Goal: Task Accomplishment & Management: Complete application form

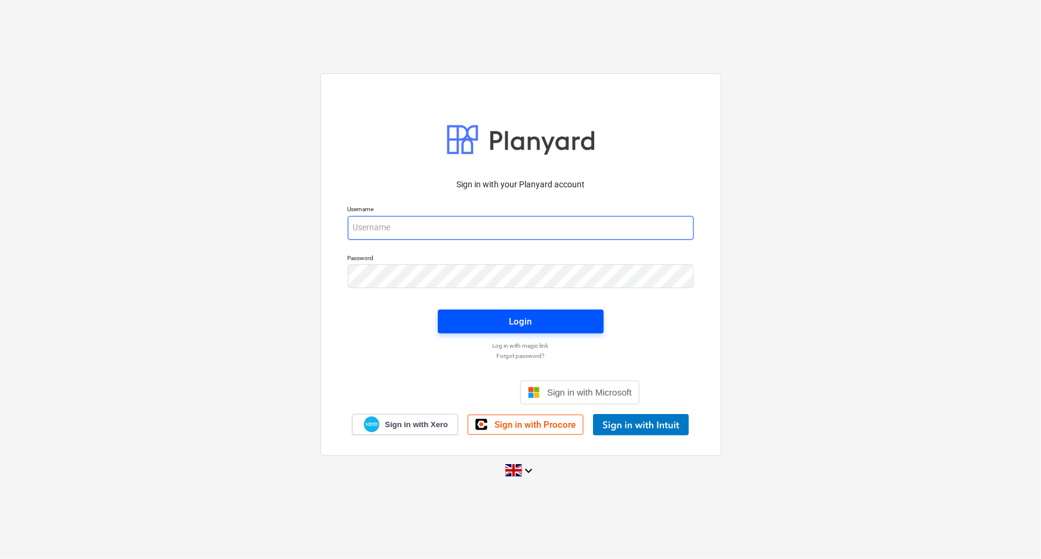
type input "[EMAIL_ADDRESS][DOMAIN_NAME]"
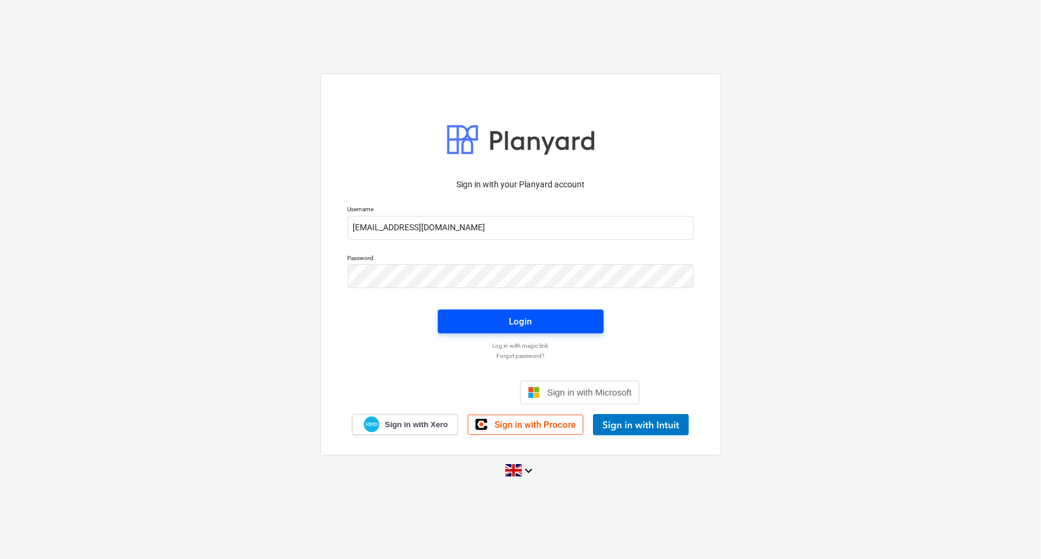
click at [508, 328] on span "Login" at bounding box center [520, 322] width 137 height 16
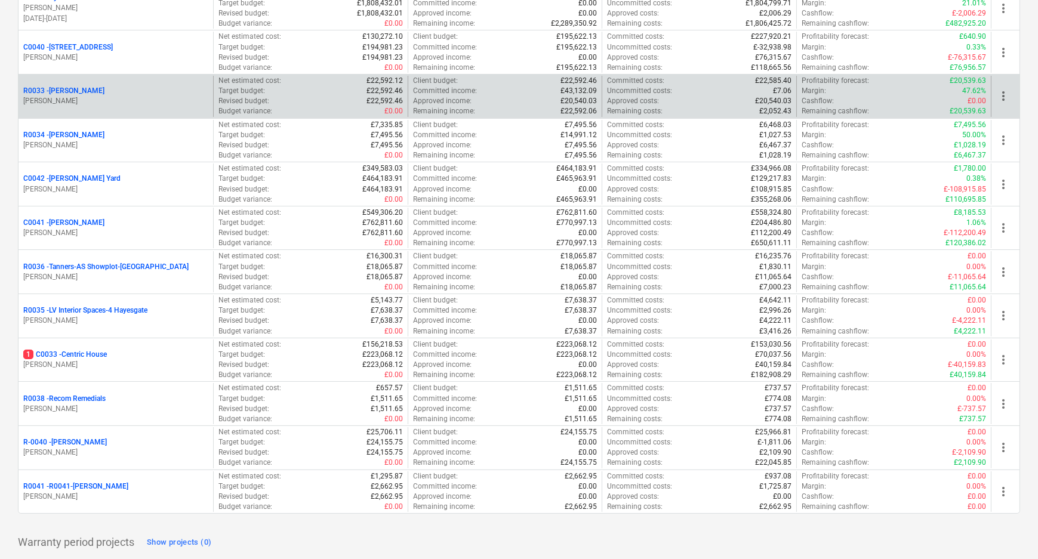
scroll to position [271, 0]
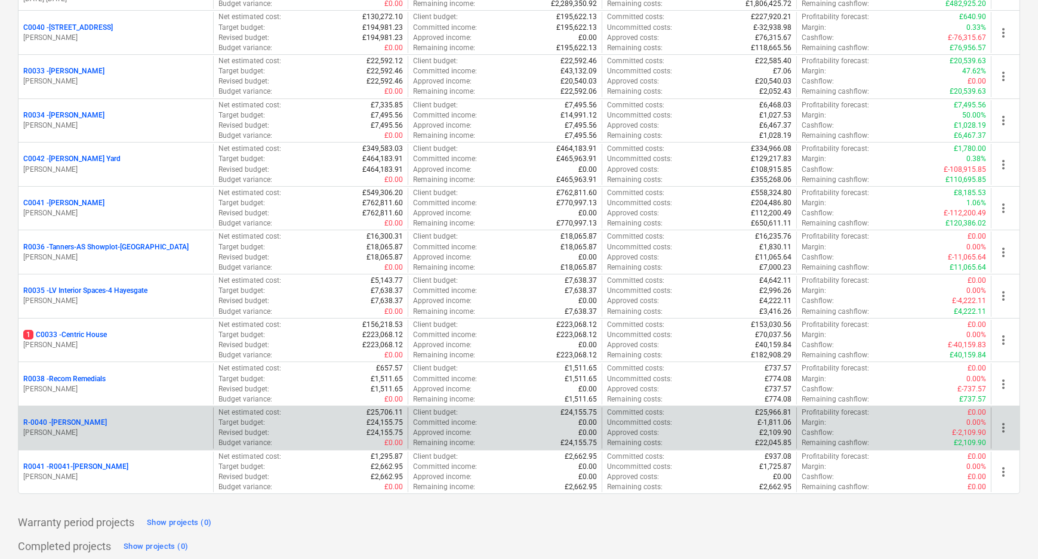
click at [56, 419] on p "R-0040 - [PERSON_NAME]" at bounding box center [65, 423] width 84 height 10
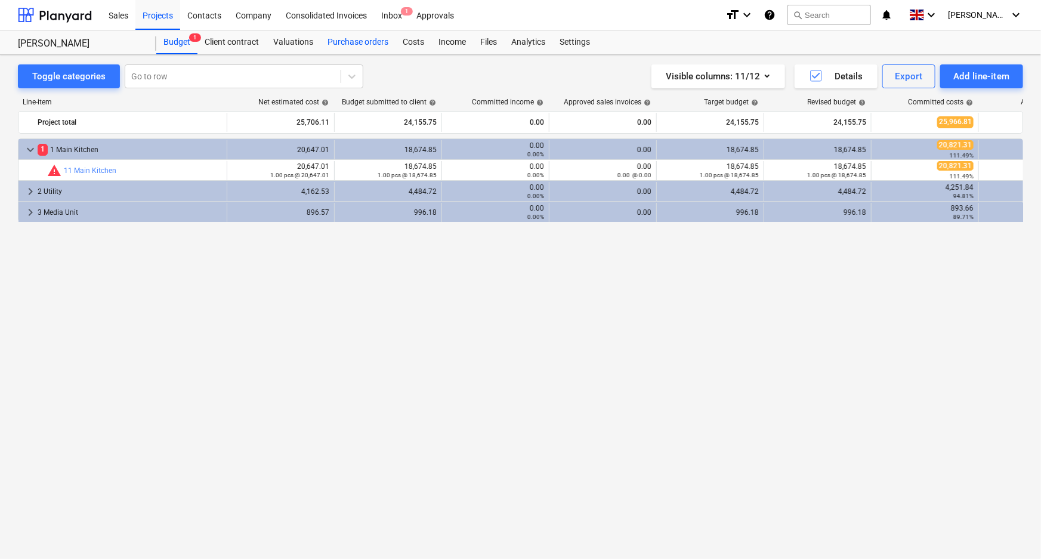
click at [373, 41] on div "Purchase orders" at bounding box center [357, 42] width 75 height 24
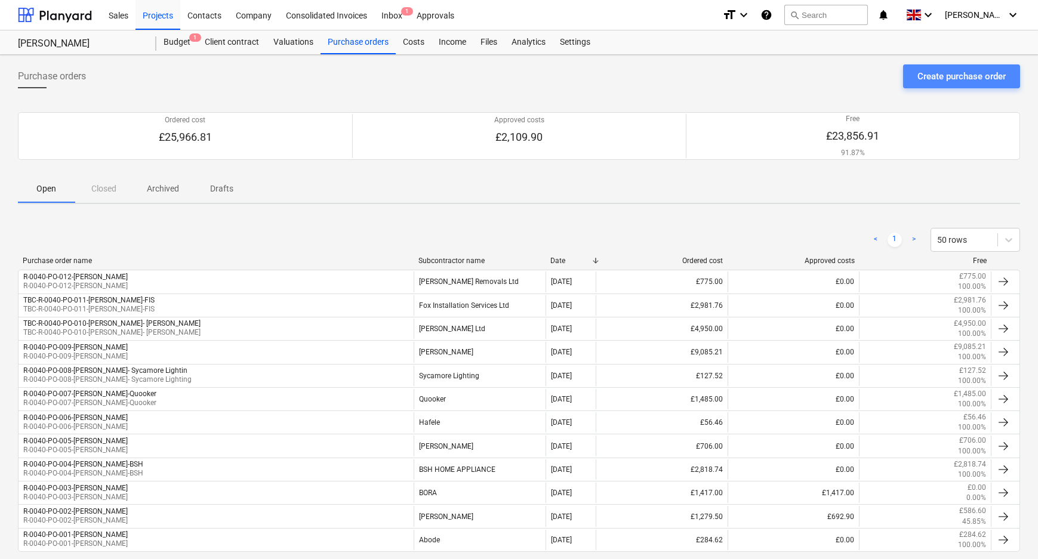
click at [974, 78] on div "Create purchase order" at bounding box center [961, 77] width 88 height 16
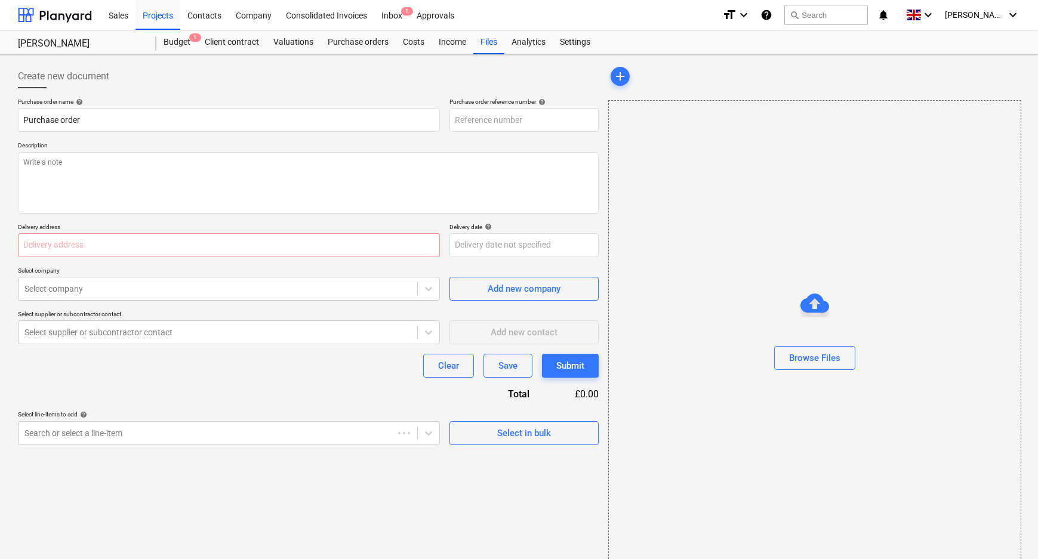
type textarea "x"
type input "R-0040-PO-014"
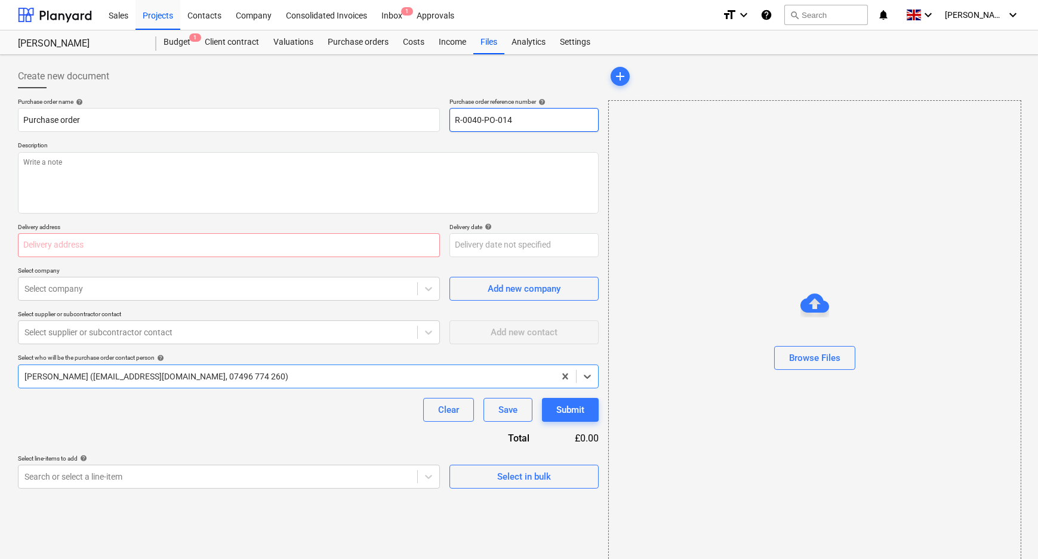
click at [536, 124] on input "R-0040-PO-014" at bounding box center [523, 120] width 149 height 24
click at [506, 122] on input "R-0040-PO-014" at bounding box center [523, 120] width 149 height 24
type textarea "x"
type input "R-0040-PO-013"
type textarea "x"
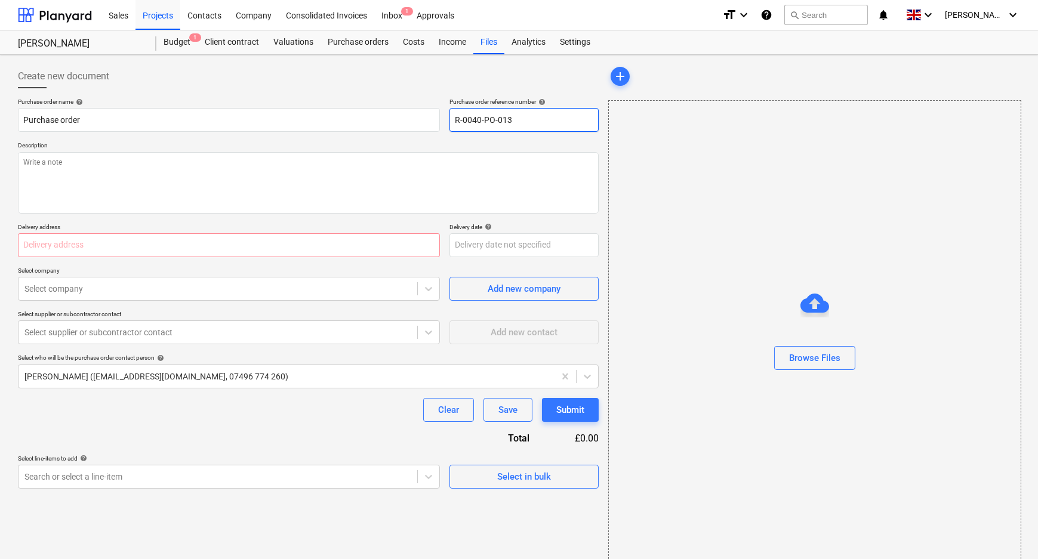
type input "R-0040-PO-013-"
type textarea "x"
type input "R-0040-PO-013-S"
type textarea "x"
type input "R-0040-PO-013-Sy"
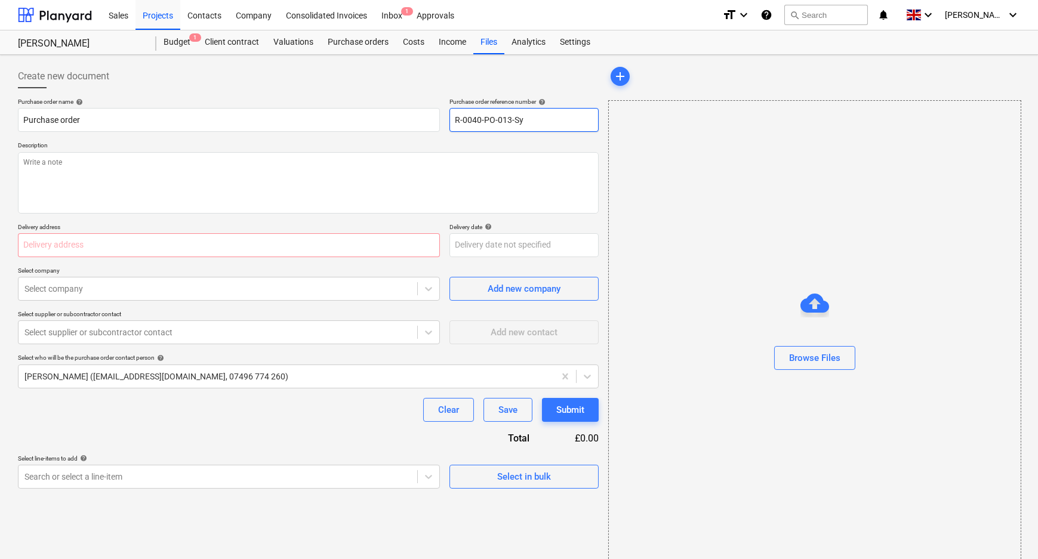
type textarea "x"
type input "R-0040-PO-013-Syc"
type textarea "x"
type input "R-0040-PO-013-Syca"
type textarea "x"
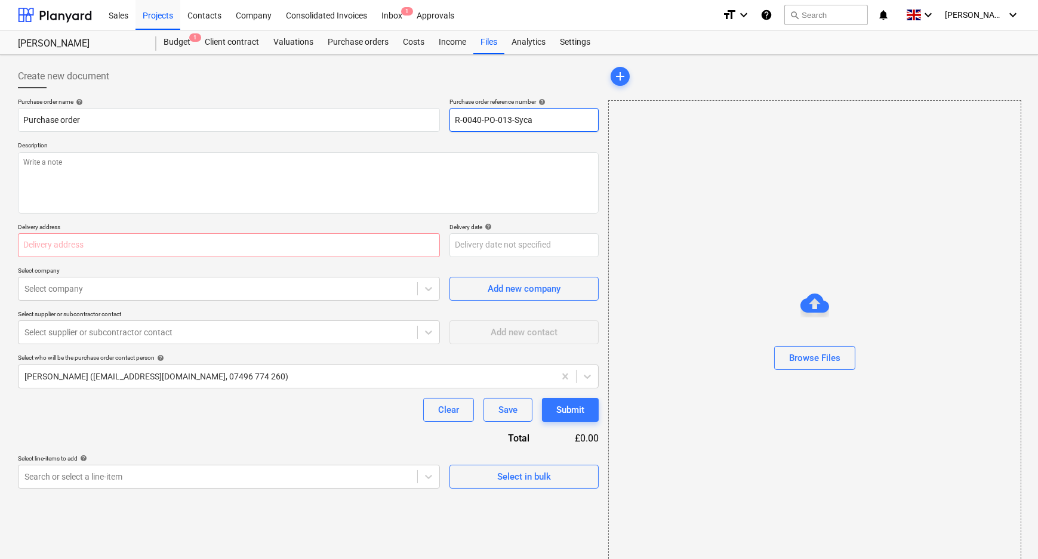
type input "R-0040-PO-013-Sycam"
type textarea "x"
type input "R-0040-PO-013-Sycamo"
type textarea "x"
type input "R-0040-PO-013-Sycamor"
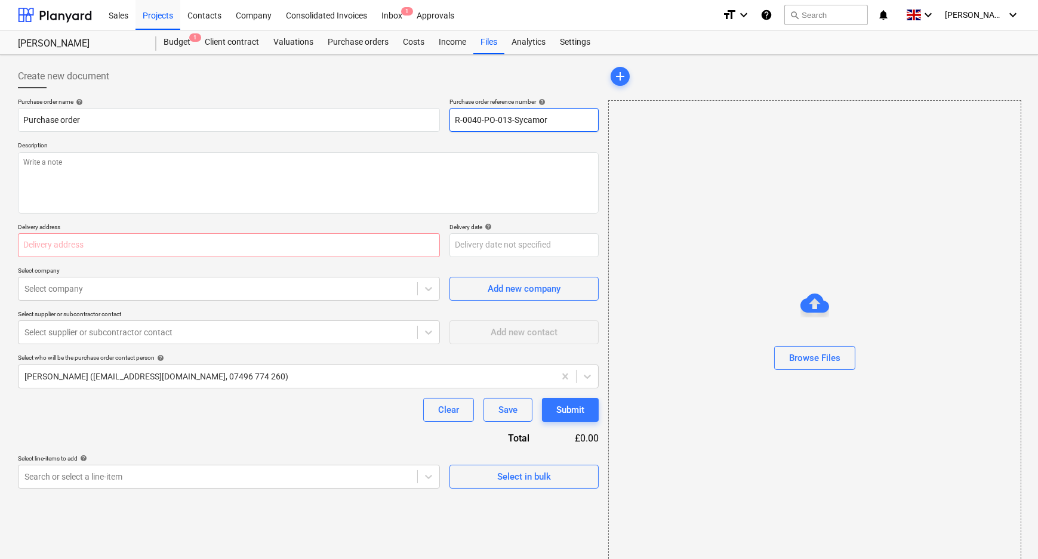
type textarea "x"
type input "R-0040-PO-013-Sycamore"
type textarea "x"
type input "R-0040-PO-013-Sycamore"
type textarea "x"
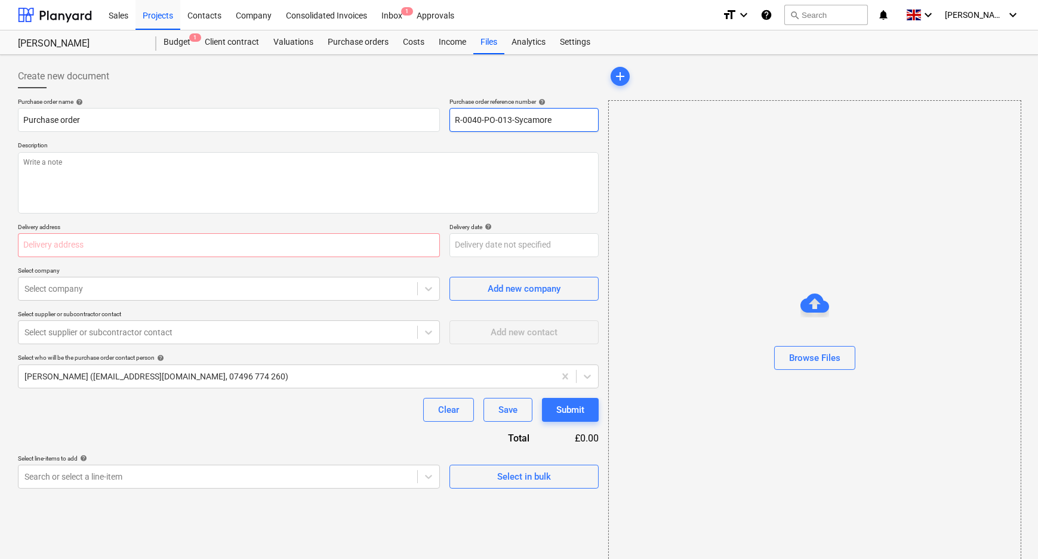
type input "R-0040-PO-013-Sycamore"
type textarea "x"
type input "R-0040-PO-013-Sycamore-"
type textarea "x"
type input "R-0040-PO-013-Sycamore-A"
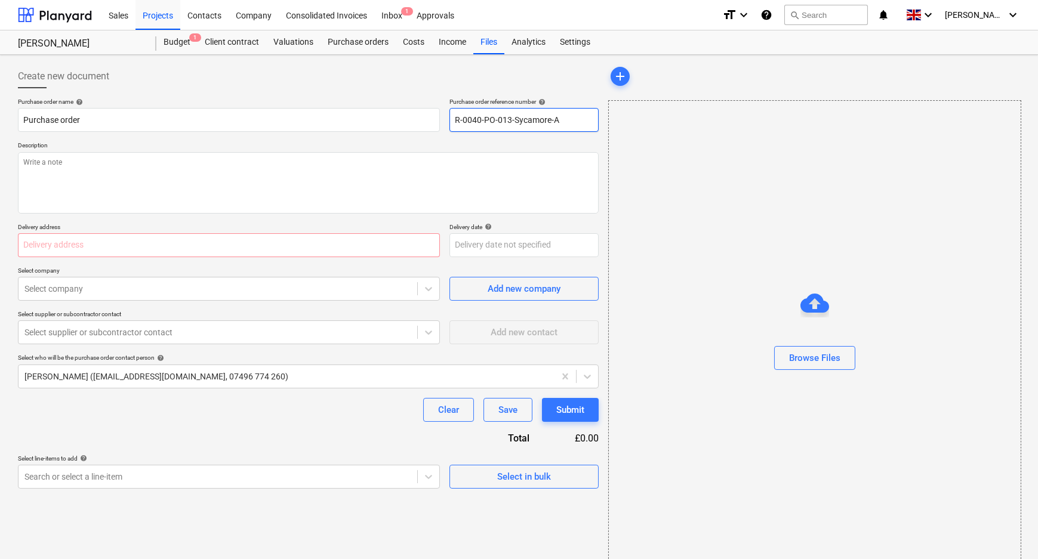
type textarea "x"
type input "R-0040-PO-013-Sycamore-An"
type textarea "x"
type input "R-0040-PO-013-Sycamore-And"
type textarea "x"
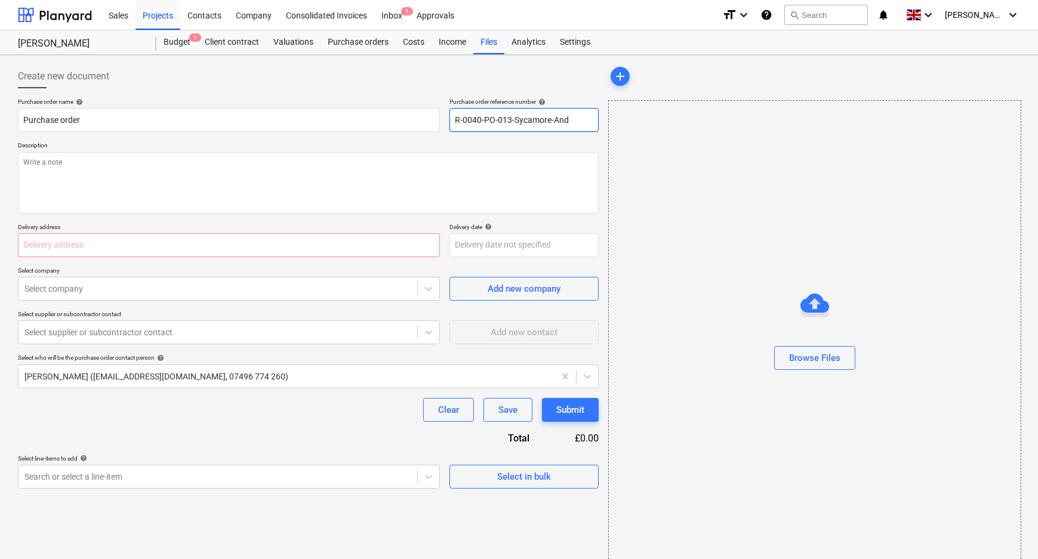
type input "R-0040-PO-013-Sycamore-Andr"
type textarea "x"
type input "R-0040-PO-013-Sycamore-Andre"
type textarea "x"
type input "R-0040-PO-013-Sycamore-[PERSON_NAME]"
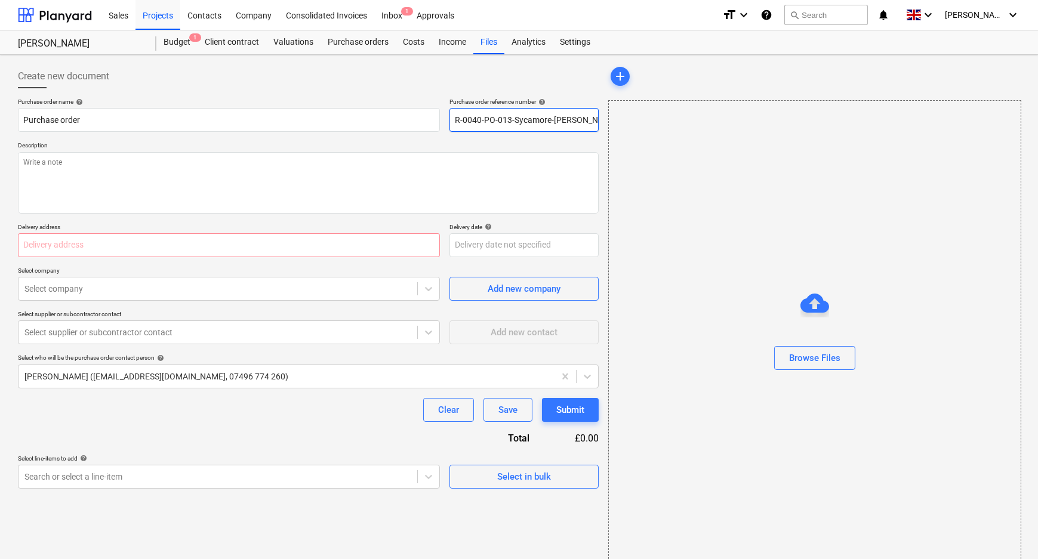
type textarea "x"
type input "R-0040-PO-013-Sycamore-[PERSON_NAME]"
type textarea "x"
type input "R-0040-PO-013-Sycamore-[PERSON_NAME]"
type textarea "x"
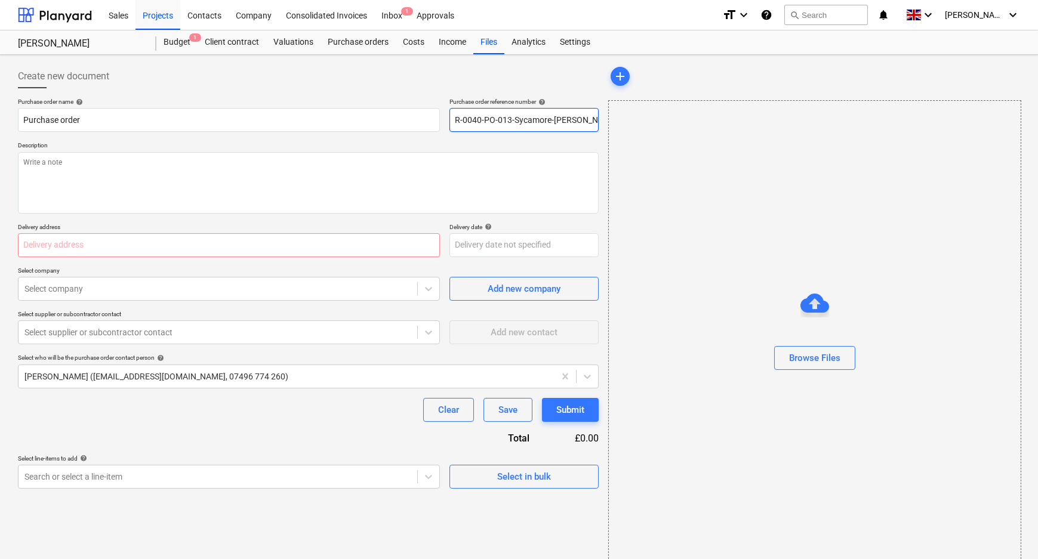
type input "R-0040-PO-013-Sycamore-[PERSON_NAME]"
type textarea "x"
type input "R-0040-PO-013-Sycamore-[PERSON_NAME]"
type textarea "x"
type input "R-0040-PO-013-Sycamore-[PERSON_NAME]"
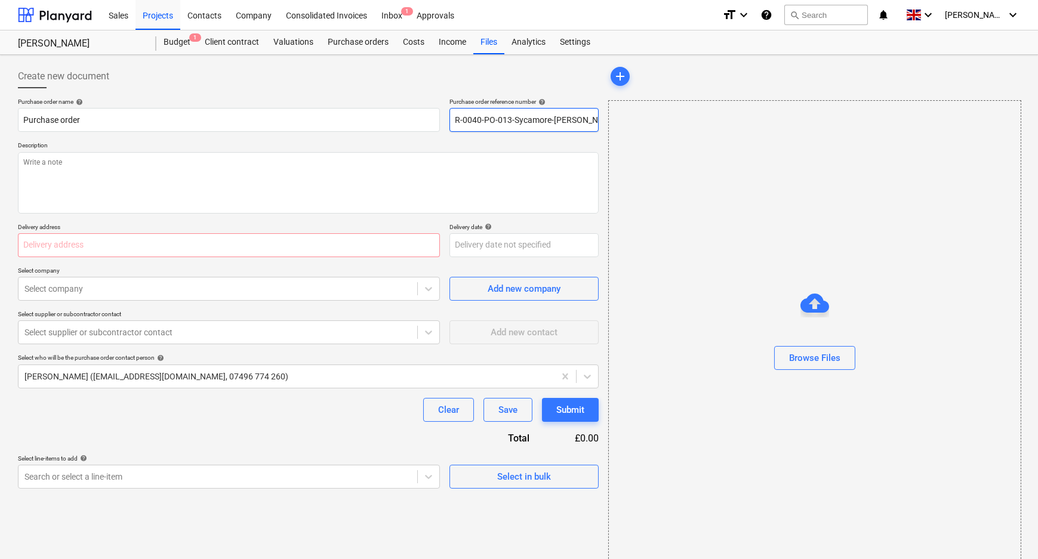
type textarea "x"
type input "R-0040-PO-013-Sycamore-[PERSON_NAME]"
type textarea "x"
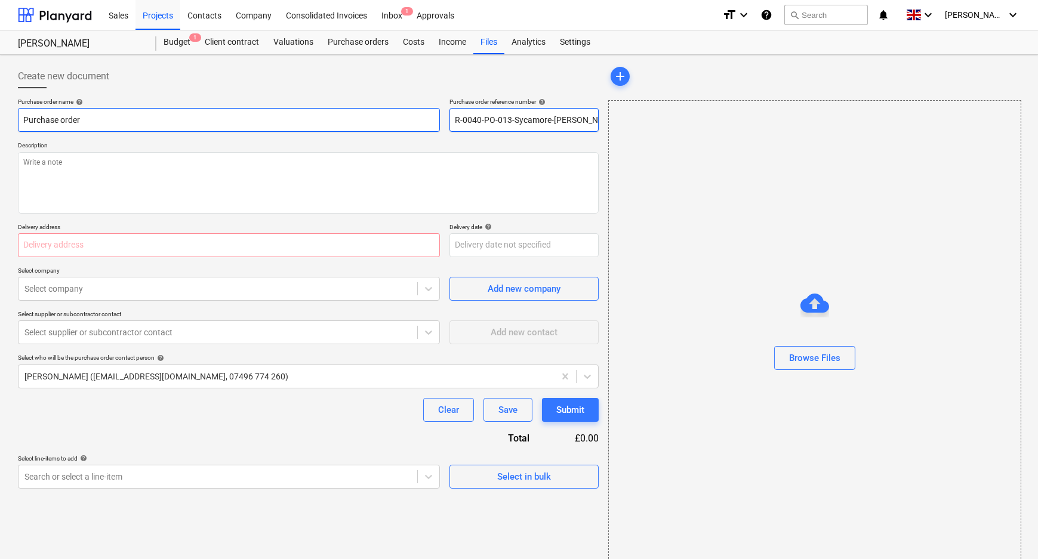
drag, startPoint x: 596, startPoint y: 120, endPoint x: 414, endPoint y: 125, distance: 182.7
click at [414, 125] on div "Purchase order name help Purchase order Purchase order reference number help R-…" at bounding box center [308, 115] width 581 height 34
type input "R-0040-PO-013-Sycamore-[PERSON_NAME]"
drag, startPoint x: 273, startPoint y: 129, endPoint x: -38, endPoint y: 129, distance: 310.9
click at [0, 129] on html "Sales Projects Contacts Company Consolidated Invoices Inbox 1 Approvals format_…" at bounding box center [519, 279] width 1038 height 559
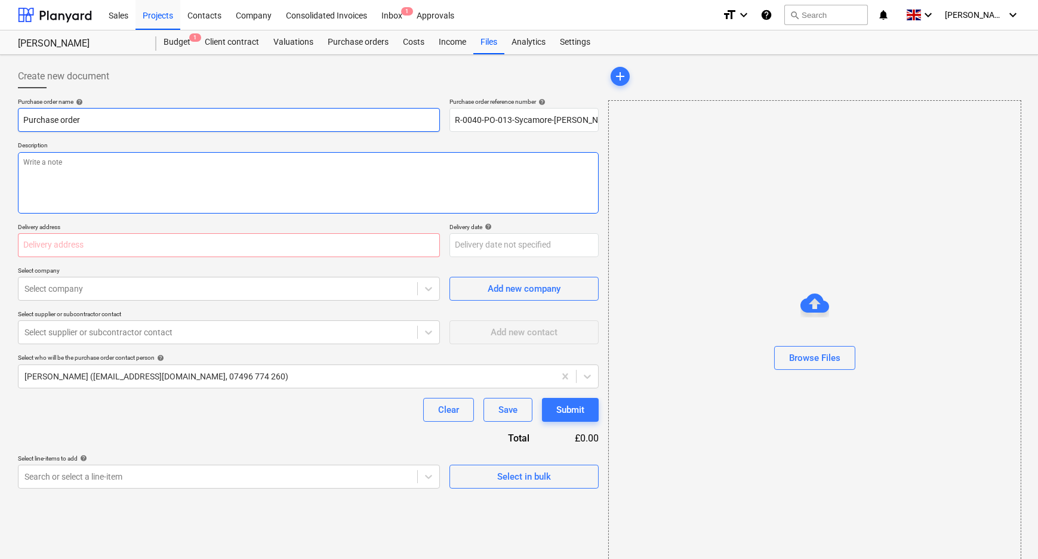
paste input "R-0040-PO-013-Sycamore-[PERSON_NAME]"
type textarea "x"
type input "R-0040-PO-013-Sycamore-[PERSON_NAME]"
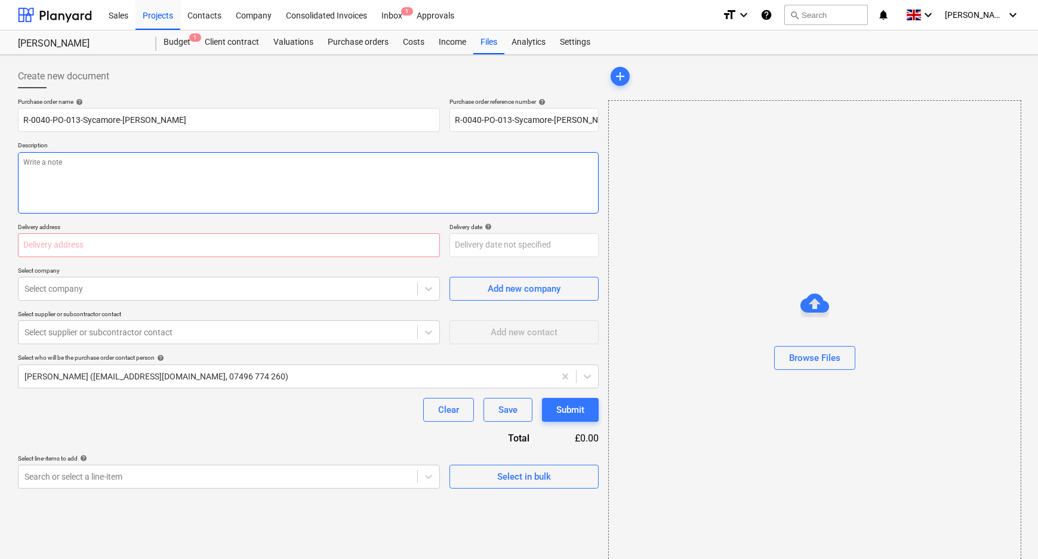
click at [150, 174] on textarea at bounding box center [308, 182] width 581 height 61
paste textarea "R-0040-PO-013-Sycamore-[PERSON_NAME]"
type textarea "x"
type textarea "R-0040-PO-013-Sycamore-[PERSON_NAME]"
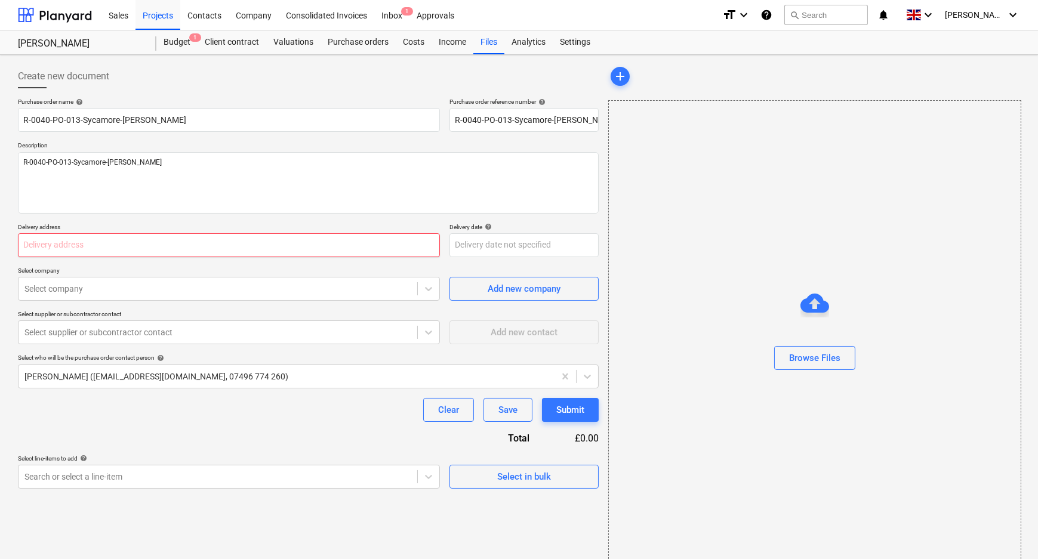
click at [161, 251] on input "text" at bounding box center [229, 245] width 422 height 24
type textarea "x"
type input "d"
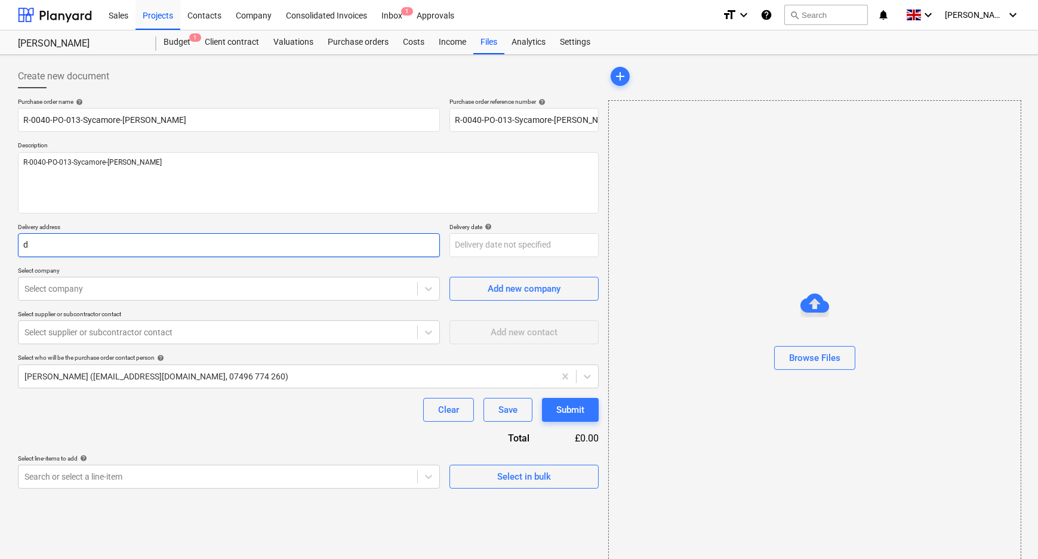
type textarea "x"
click at [160, 251] on input "de" at bounding box center [229, 245] width 422 height 24
type input "de"
click at [128, 243] on input "de" at bounding box center [229, 245] width 422 height 24
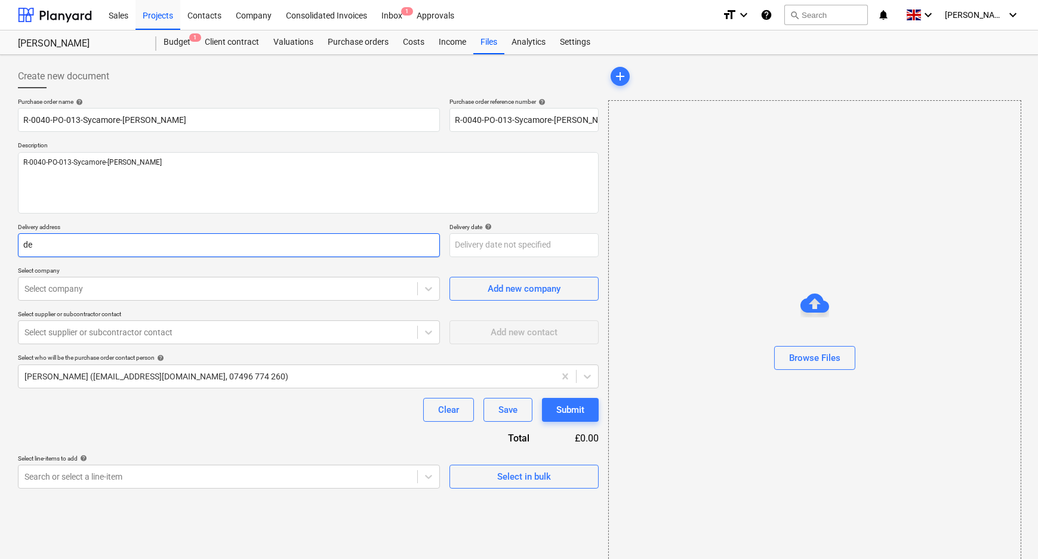
click at [128, 243] on input "de" at bounding box center [229, 245] width 422 height 24
paste input "[PERSON_NAME][STREET_ADDRESS][PERSON_NAME][PERSON_NAME]"
type textarea "x"
type input "[PERSON_NAME][STREET_ADDRESS][PERSON_NAME][PERSON_NAME]"
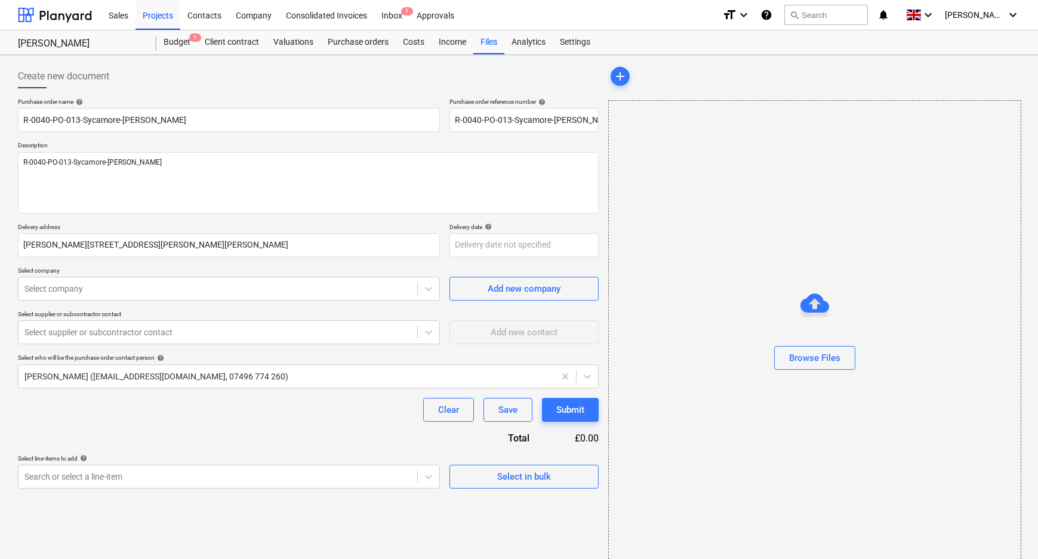
type textarea "x"
click at [303, 417] on div "Clear Save Submit" at bounding box center [308, 410] width 581 height 24
click at [434, 283] on icon at bounding box center [428, 289] width 12 height 12
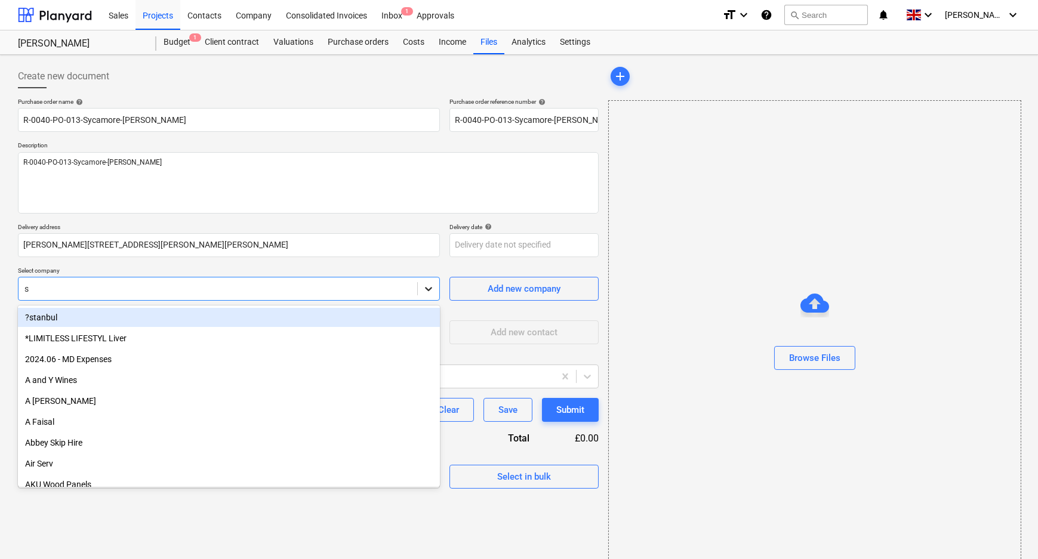
type input "sy"
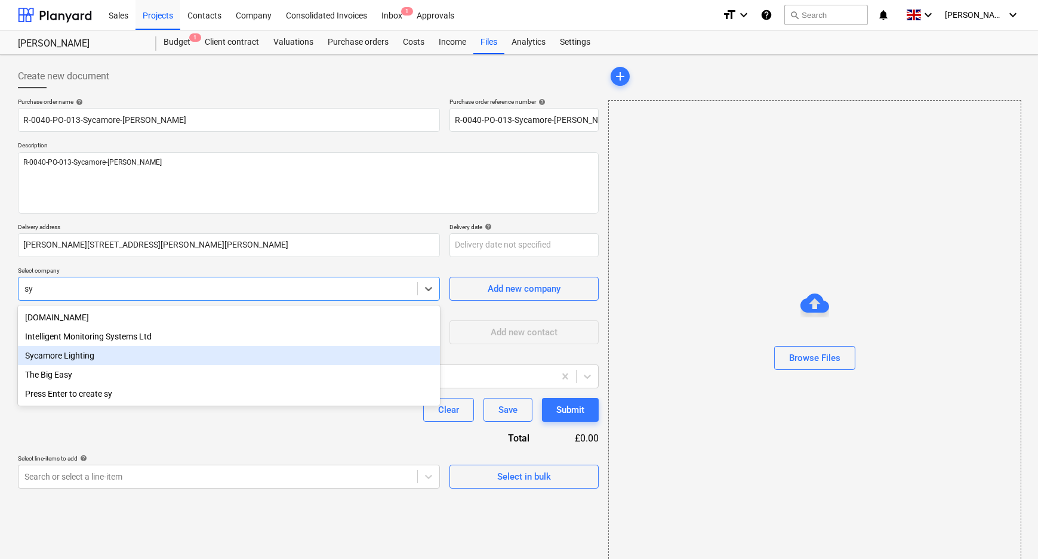
click at [101, 362] on div "Sycamore Lighting" at bounding box center [229, 355] width 422 height 19
type textarea "x"
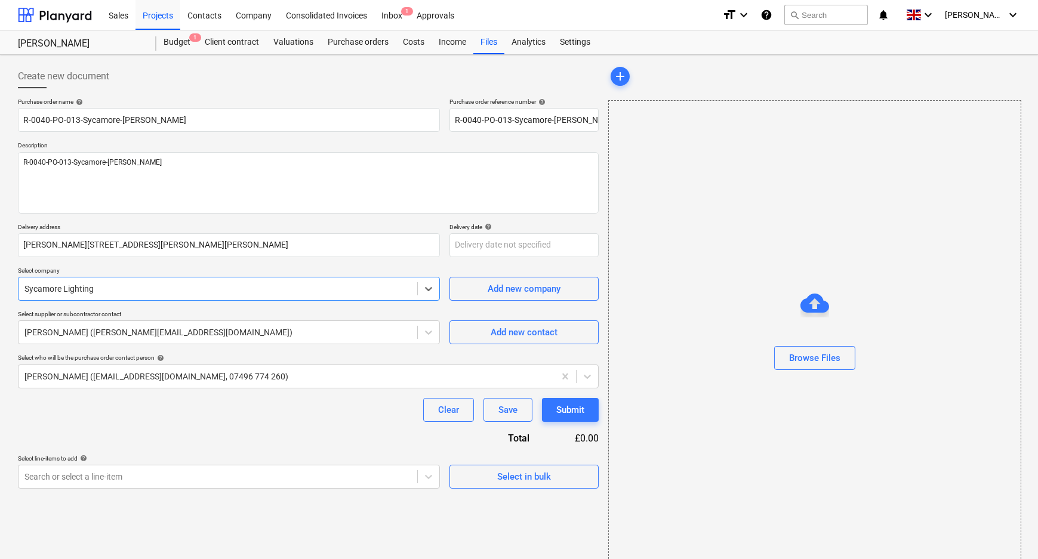
click at [131, 425] on div "Purchase order name help R-0040-PO-013-Sycamore-[PERSON_NAME] Purchase order re…" at bounding box center [308, 293] width 581 height 391
click at [156, 378] on div at bounding box center [286, 377] width 524 height 12
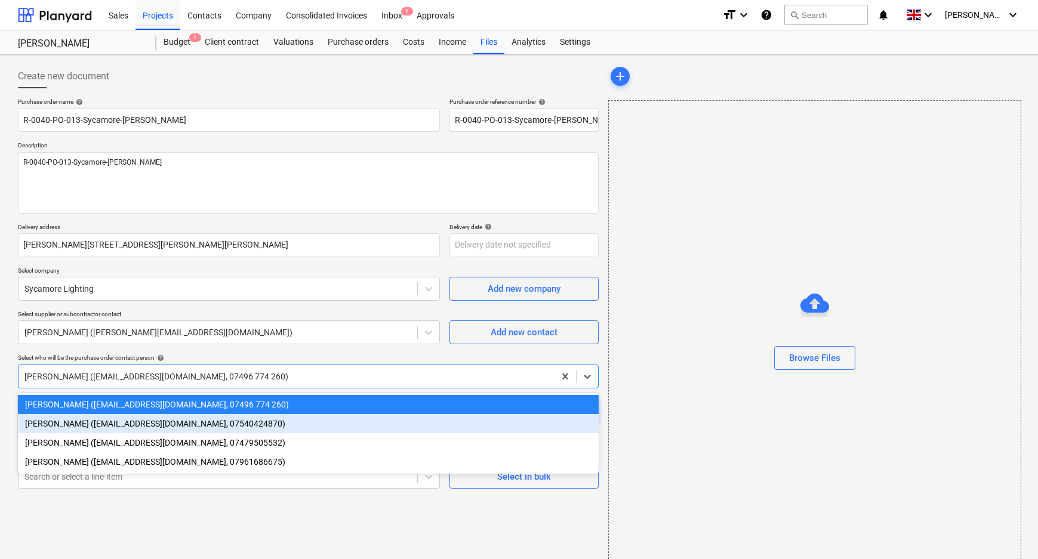
click at [131, 429] on div "[PERSON_NAME] ([EMAIL_ADDRESS][DOMAIN_NAME], 07540424870)" at bounding box center [308, 423] width 581 height 19
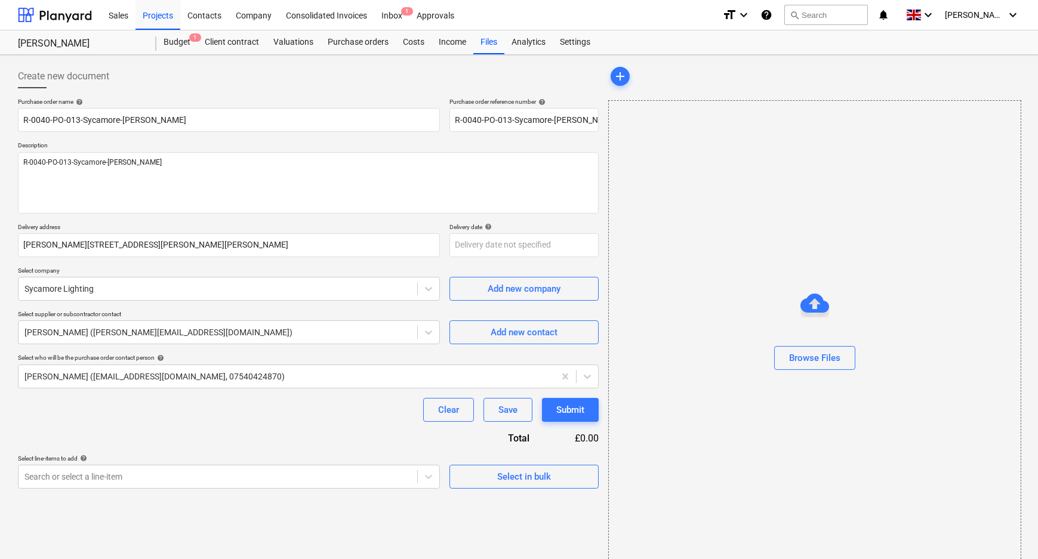
click at [131, 426] on div "Purchase order name help R-0040-PO-013-Sycamore-[PERSON_NAME] Purchase order re…" at bounding box center [308, 293] width 581 height 391
click at [137, 472] on body "Sales Projects Contacts Company Consolidated Invoices Inbox 1 Approvals format_…" at bounding box center [519, 279] width 1038 height 559
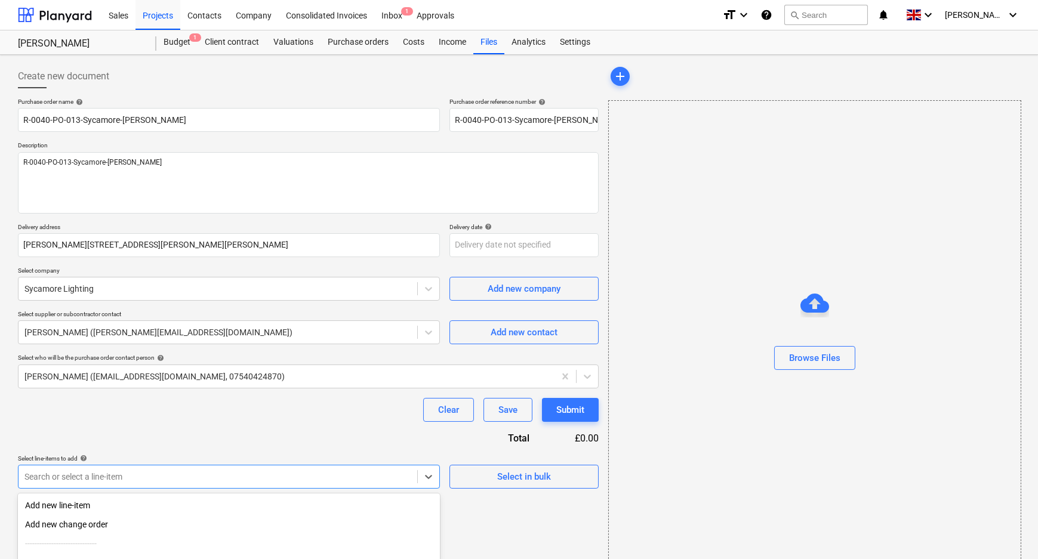
scroll to position [113, 0]
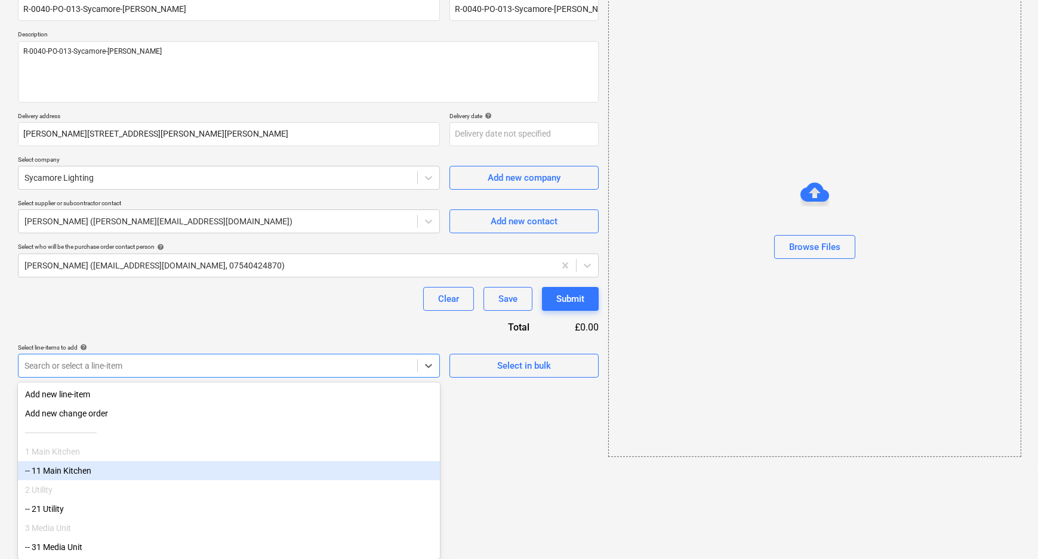
click at [137, 470] on div "-- 11 Main Kitchen" at bounding box center [229, 470] width 422 height 19
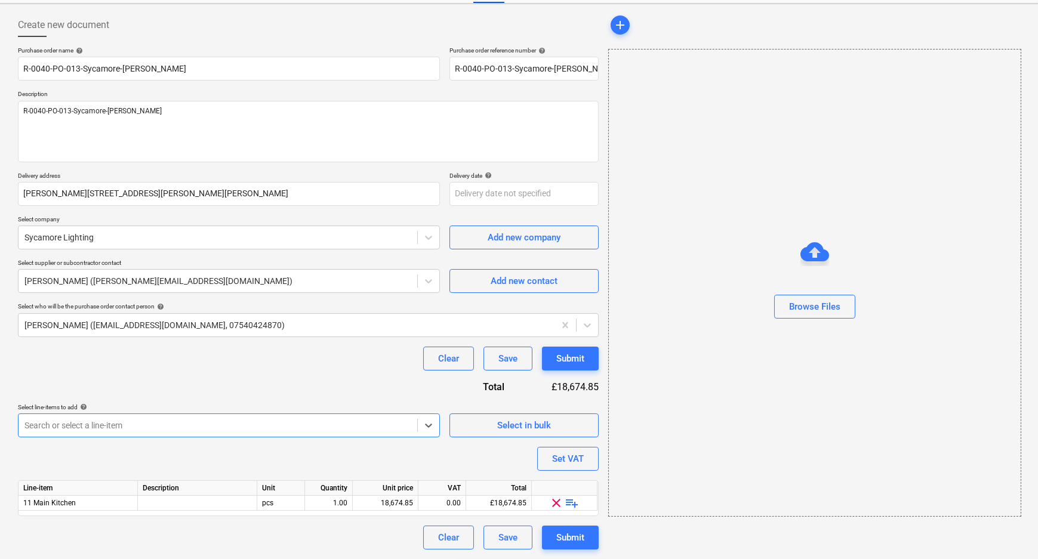
scroll to position [51, 0]
click at [141, 395] on div "Purchase order name help R-0040-PO-013-Sycamore-[PERSON_NAME] Purchase order re…" at bounding box center [308, 298] width 581 height 503
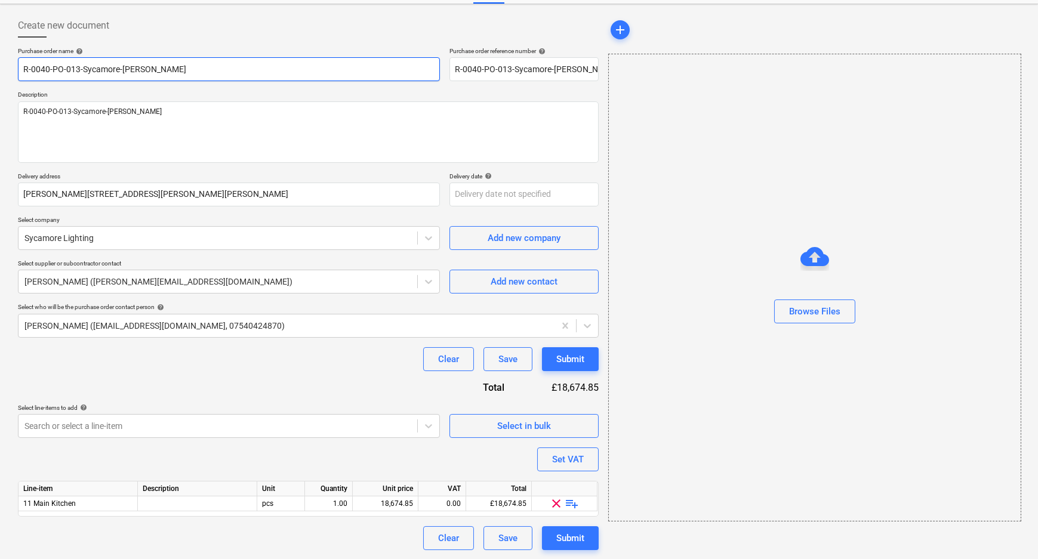
click at [175, 68] on input "R-0040-PO-013-Sycamore-[PERSON_NAME]" at bounding box center [229, 69] width 422 height 24
click at [119, 70] on input "R-0040-PO-013-Sycamore-[PERSON_NAME]" at bounding box center [229, 69] width 422 height 24
drag, startPoint x: 176, startPoint y: 67, endPoint x: 194, endPoint y: 69, distance: 18.1
click at [194, 69] on input "R-0040-PO-013-Sycamore-[PERSON_NAME]" at bounding box center [229, 69] width 422 height 24
type textarea "x"
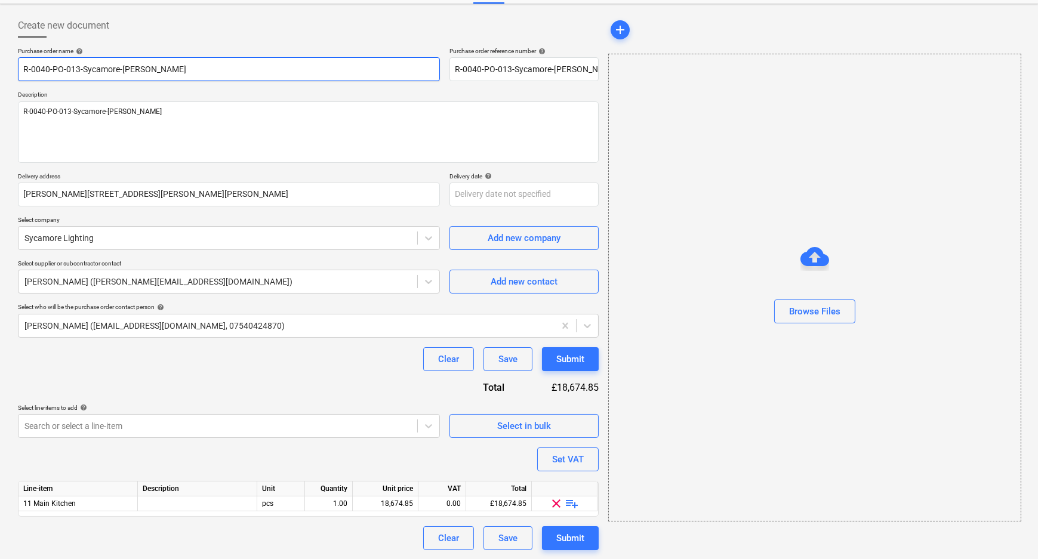
type input "R-0040-PO-013-Sycamore-[PERSON_NAME]"
type textarea "x"
type input "R-0040-PO-013-Sycamore-[PERSON_NAME]"
type textarea "x"
type input "R-0040-PO-013-Sycamore-[PERSON_NAME] E"
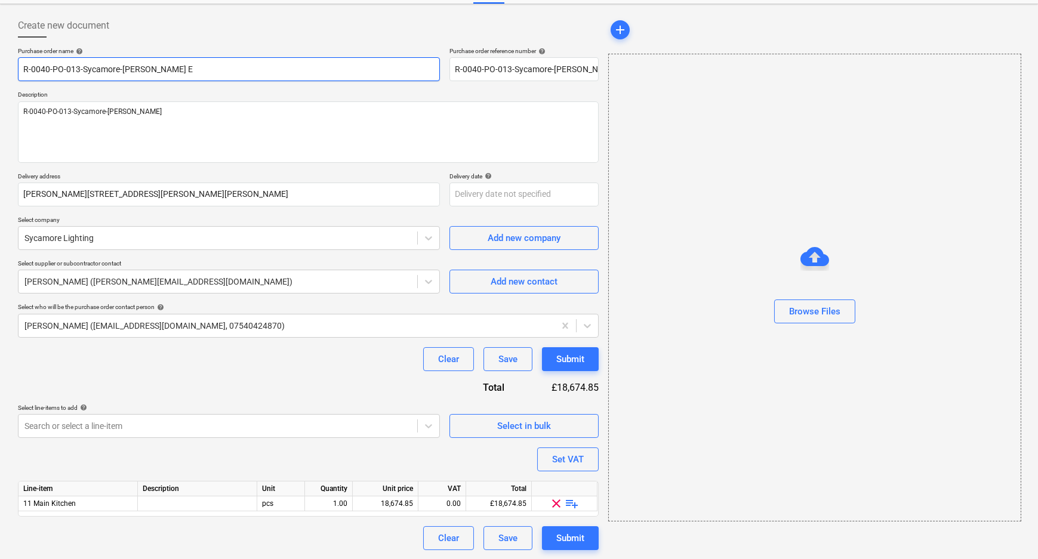
type textarea "x"
type input "R-0040-PO-013-Sycamore-[PERSON_NAME] Ex"
type textarea "x"
type input "R-0040-PO-013-Sycamore-[PERSON_NAME] Ext"
type textarea "x"
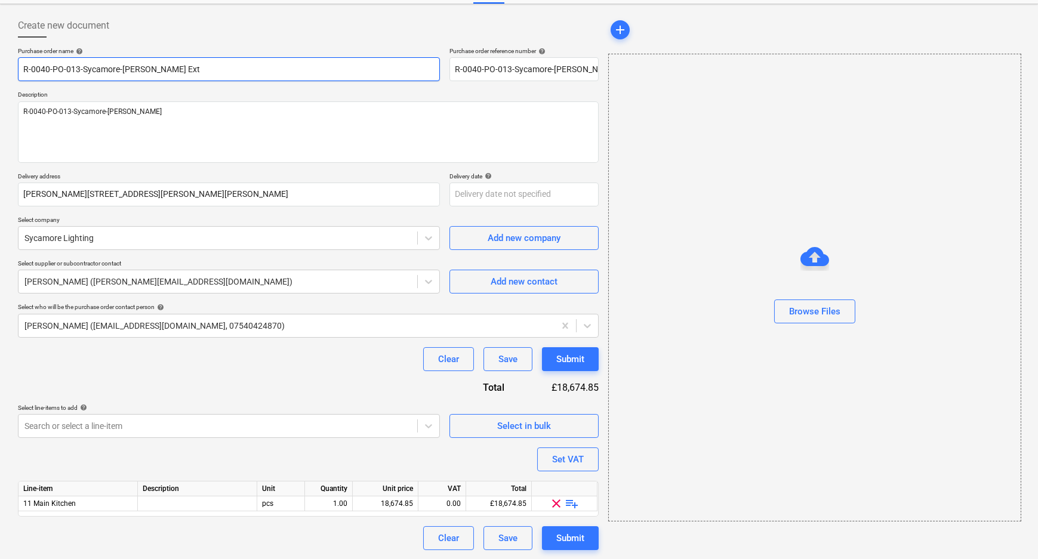
type input "R-0040-PO-013-Sycamore-[PERSON_NAME] Extr"
type textarea "x"
type input "R-0040-PO-013-Sycamore-[PERSON_NAME] Extra"
type textarea "x"
drag, startPoint x: 212, startPoint y: 72, endPoint x: 177, endPoint y: 70, distance: 35.2
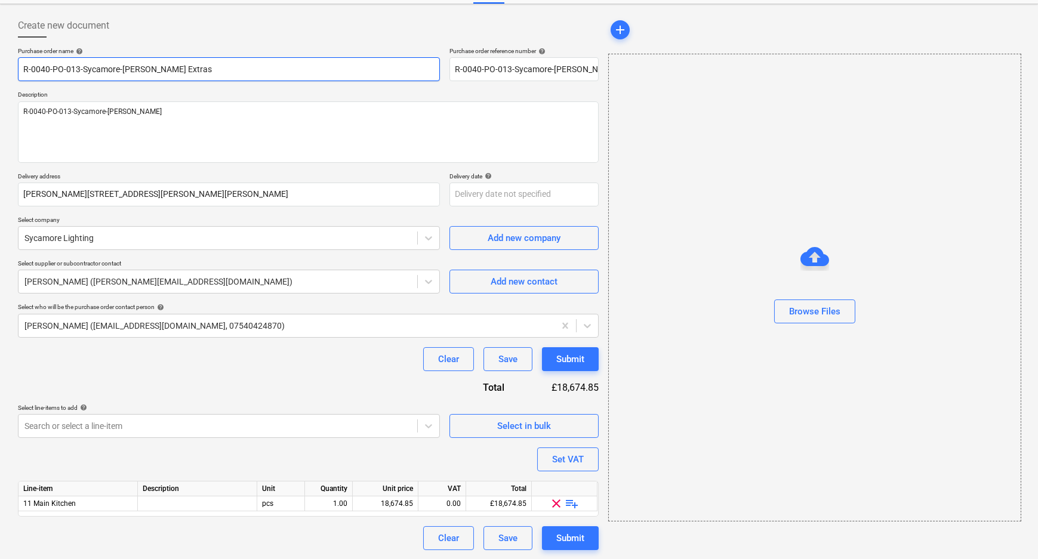
click at [177, 70] on input "R-0040-PO-013-Sycamore-[PERSON_NAME] Extras" at bounding box center [229, 69] width 422 height 24
type input "R-0040-PO-013-Sycamore-[PERSON_NAME] Extras"
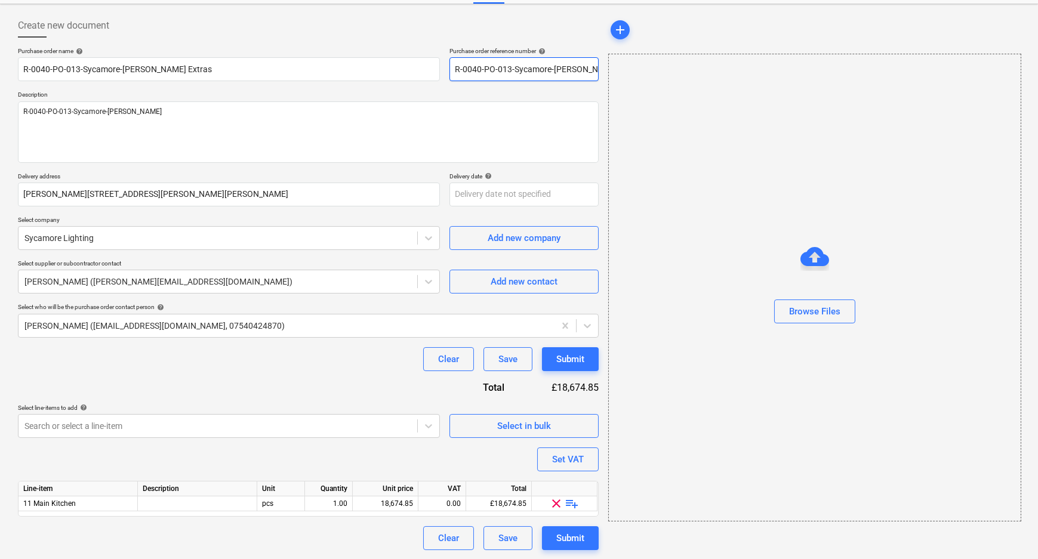
scroll to position [0, 8]
drag, startPoint x: 521, startPoint y: 71, endPoint x: 674, endPoint y: 68, distance: 152.8
click at [682, 67] on div "Create new document Purchase order name help R-0040-PO-013-Sycamore-[PERSON_NAM…" at bounding box center [518, 282] width 1011 height 546
click at [597, 69] on input "R-0040-PO-013-Sycamore-[PERSON_NAME]" at bounding box center [523, 69] width 149 height 24
type textarea "x"
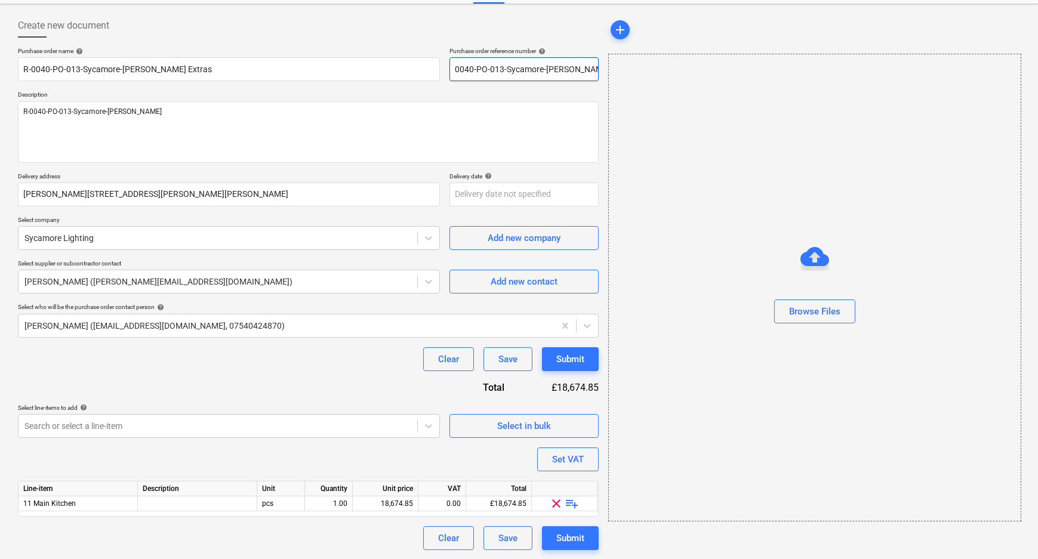
type input "R-0040-PO-013-Sycamore-[PERSON_NAME]"
paste input "Extras"
type textarea "x"
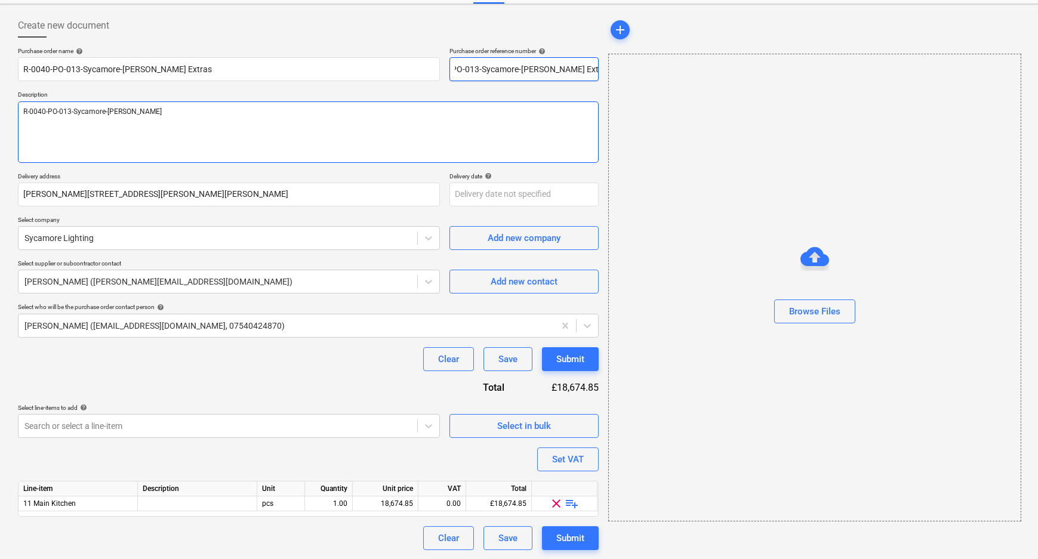
type input "R-0040-PO-013-Sycamore-[PERSON_NAME] Extras"
click at [242, 117] on textarea "R-0040-PO-013-Sycamore-[PERSON_NAME]" at bounding box center [308, 131] width 581 height 61
type textarea "x"
type textarea "R-0040-PO-013-Sycamore-[PERSON_NAME]"
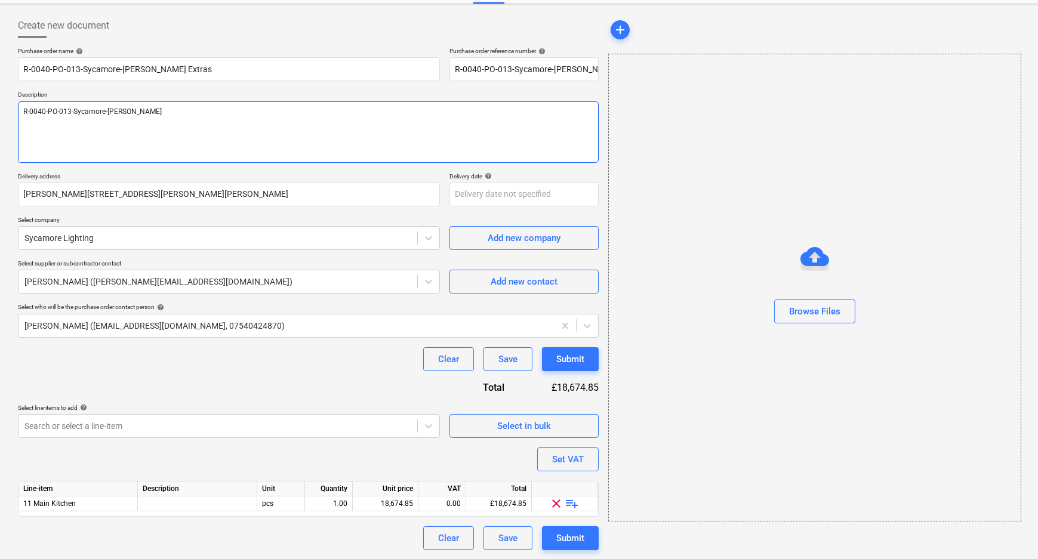
type textarea "x"
type textarea "R-0040-PO-013-Sycamore-[PERSON_NAME]"
paste textarea "Extras"
type textarea "x"
type textarea "R-0040-PO-013-Sycamore-[PERSON_NAME] Extras"
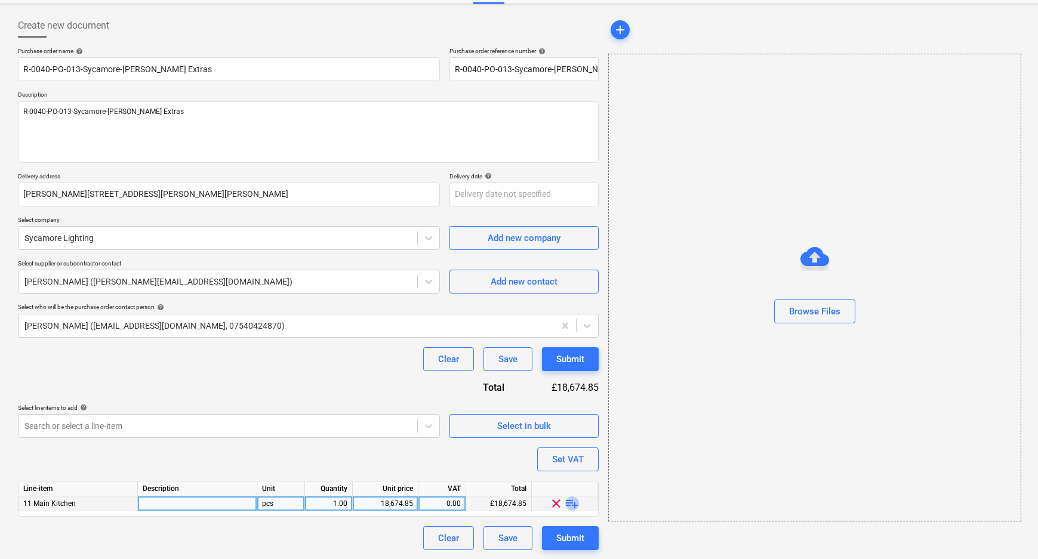
click at [575, 505] on span "playlist_add" at bounding box center [572, 503] width 14 height 14
type textarea "x"
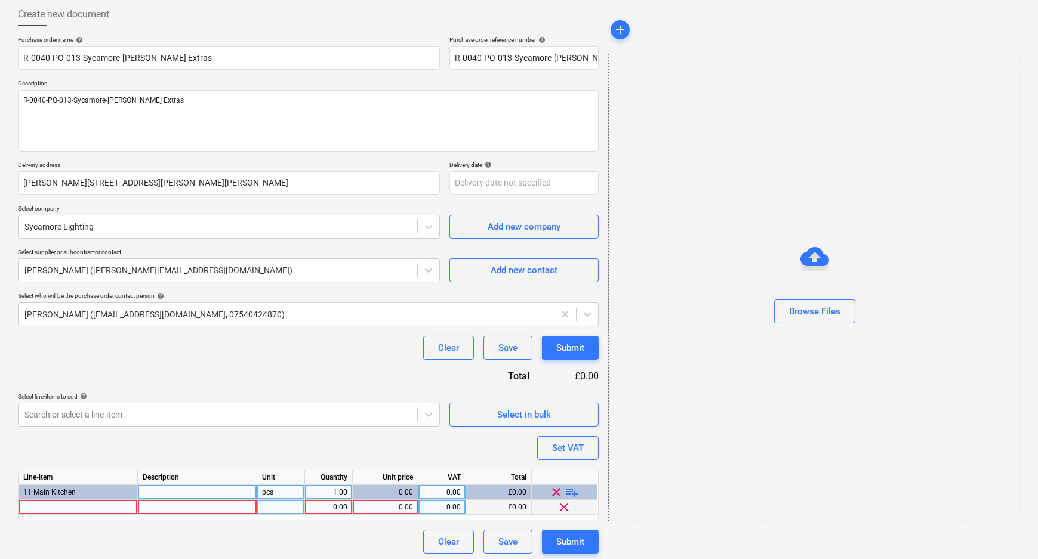
scroll to position [66, 0]
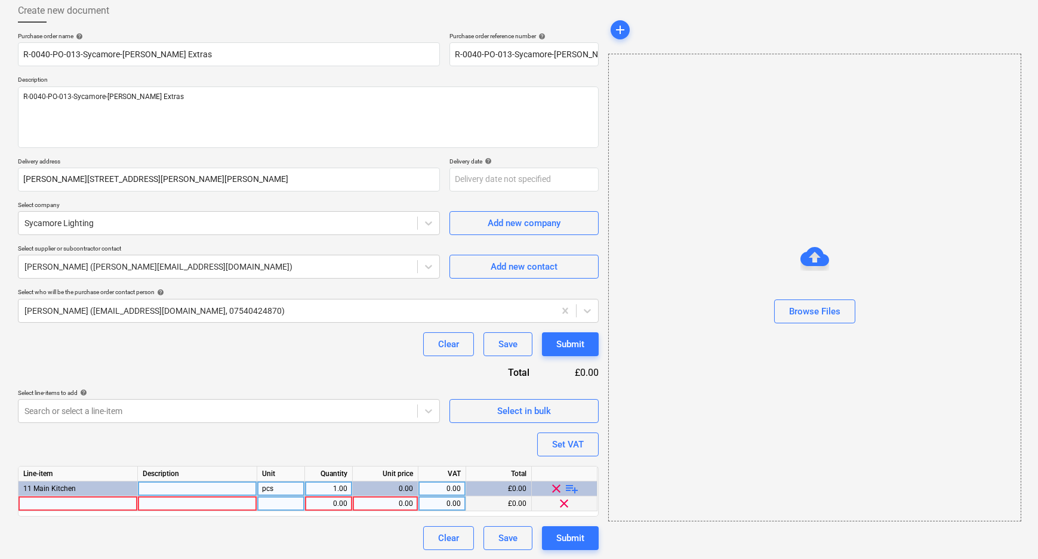
click at [216, 507] on div at bounding box center [197, 503] width 119 height 15
type input "SY2460NW-5"
type textarea "x"
click at [54, 502] on div at bounding box center [77, 503] width 119 height 15
type input "Veil 5m Reel Natural White"
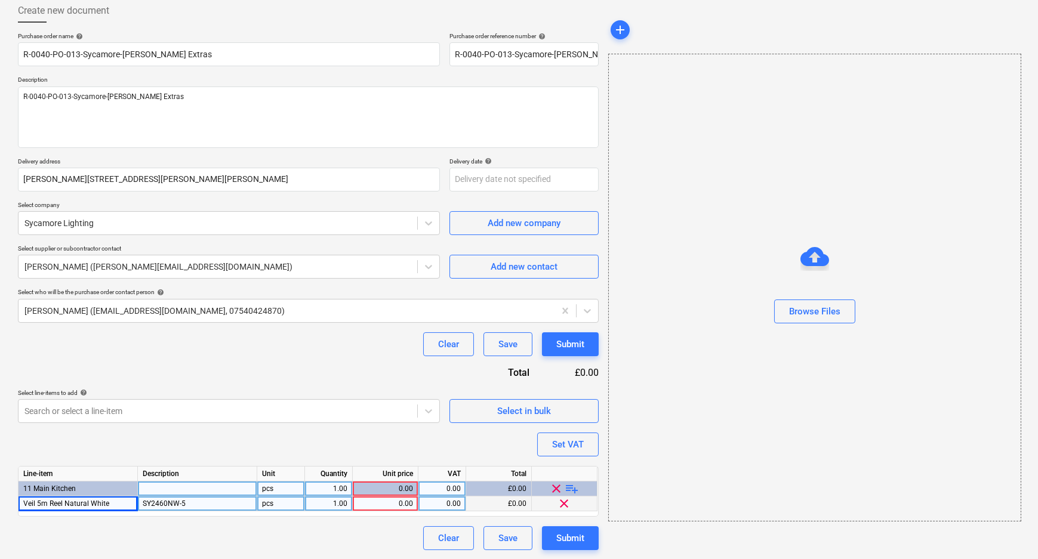
click at [222, 535] on div "Clear Save Submit" at bounding box center [308, 538] width 581 height 24
click at [230, 524] on div "Purchase order name help R-0040-PO-013-Sycamore-[PERSON_NAME] Extras Purchase o…" at bounding box center [308, 291] width 581 height 518
click at [572, 487] on span "playlist_add" at bounding box center [572, 489] width 14 height 14
type textarea "x"
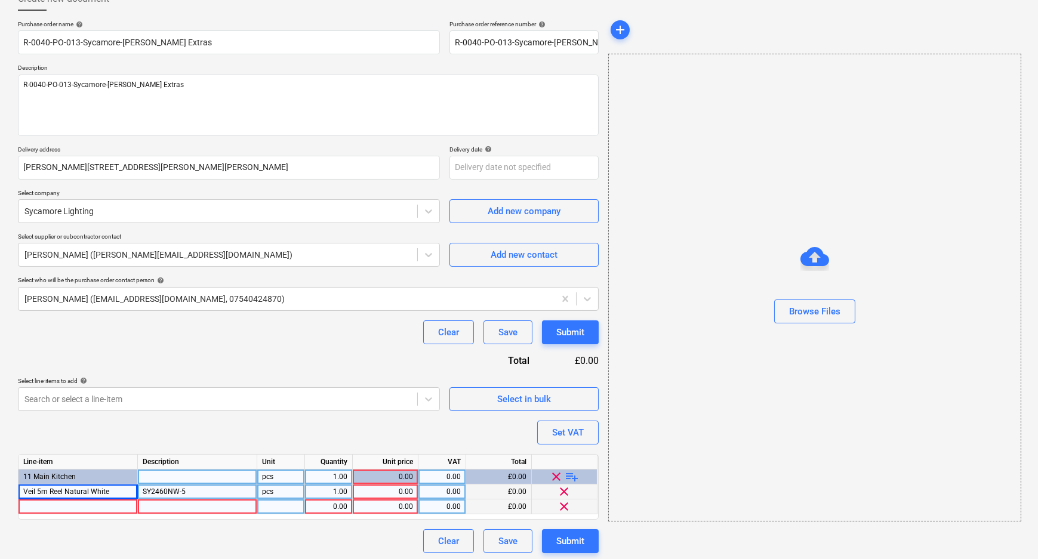
scroll to position [81, 0]
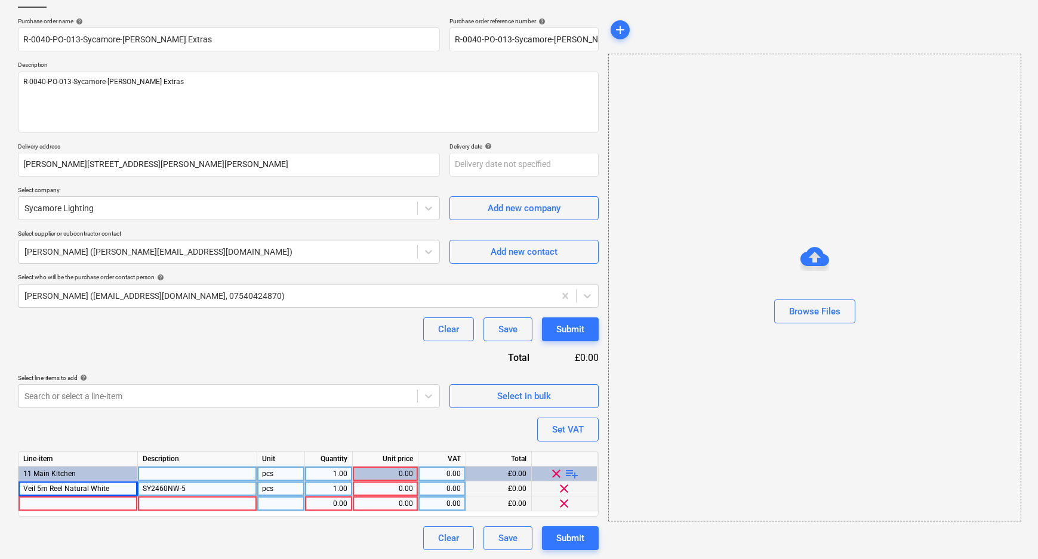
click at [183, 501] on div at bounding box center [197, 503] width 119 height 15
type input "SY8301"
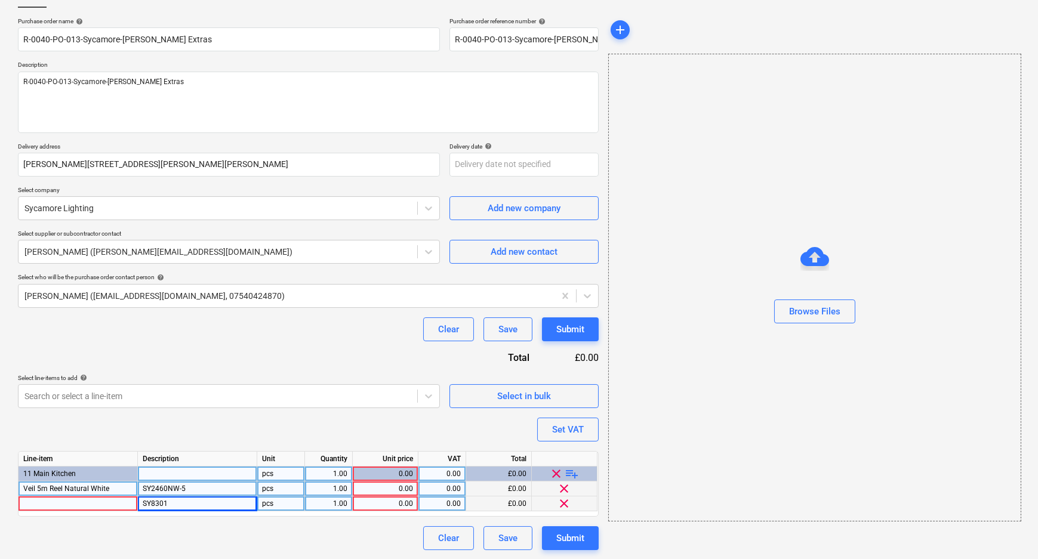
type textarea "x"
click at [61, 502] on div at bounding box center [77, 503] width 119 height 15
type input "2.5m Strim Surface Profile AluminiumOpal Diffuser"
type textarea "x"
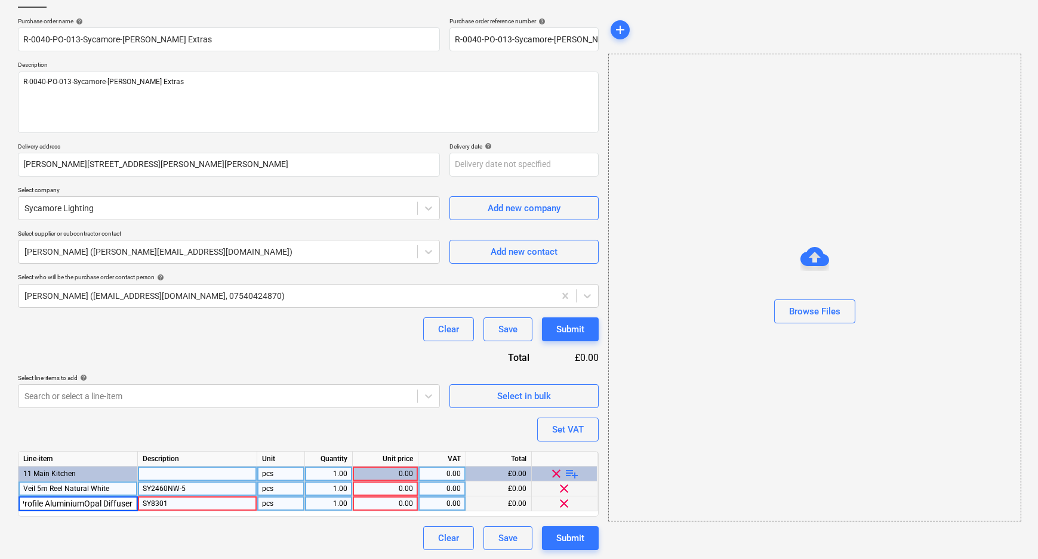
click at [141, 536] on div "Clear Save Submit" at bounding box center [308, 538] width 581 height 24
click at [328, 502] on div "1.00" at bounding box center [329, 503] width 38 height 15
type input "4"
click at [331, 531] on div "Clear Save Submit" at bounding box center [308, 538] width 581 height 24
click at [576, 475] on span "playlist_add" at bounding box center [572, 474] width 14 height 14
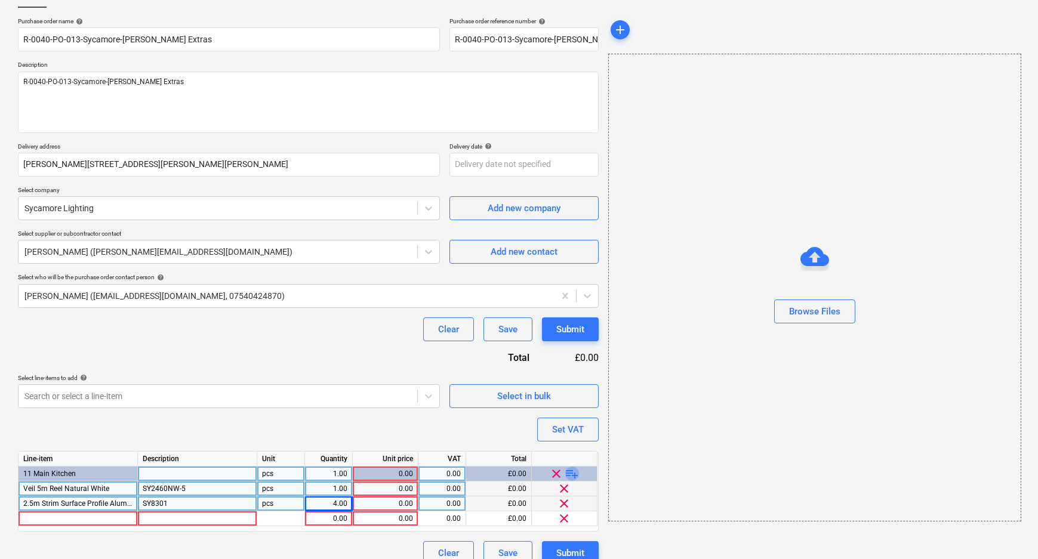
click at [575, 474] on span "playlist_add" at bounding box center [572, 474] width 14 height 14
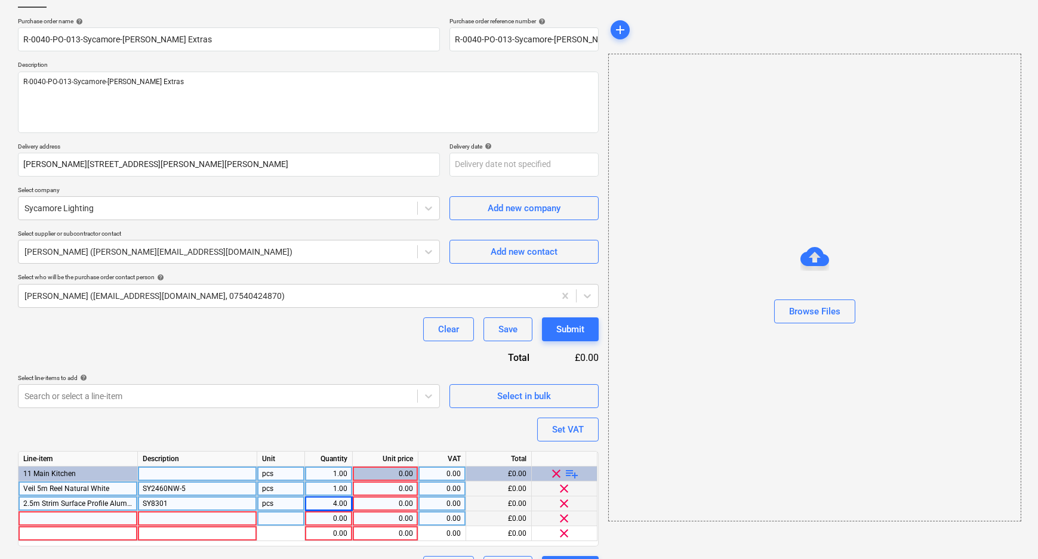
click at [161, 518] on div at bounding box center [197, 518] width 119 height 15
type textarea "x"
type input "SY2499-30"
click at [98, 517] on div at bounding box center [77, 518] width 119 height 15
type textarea "x"
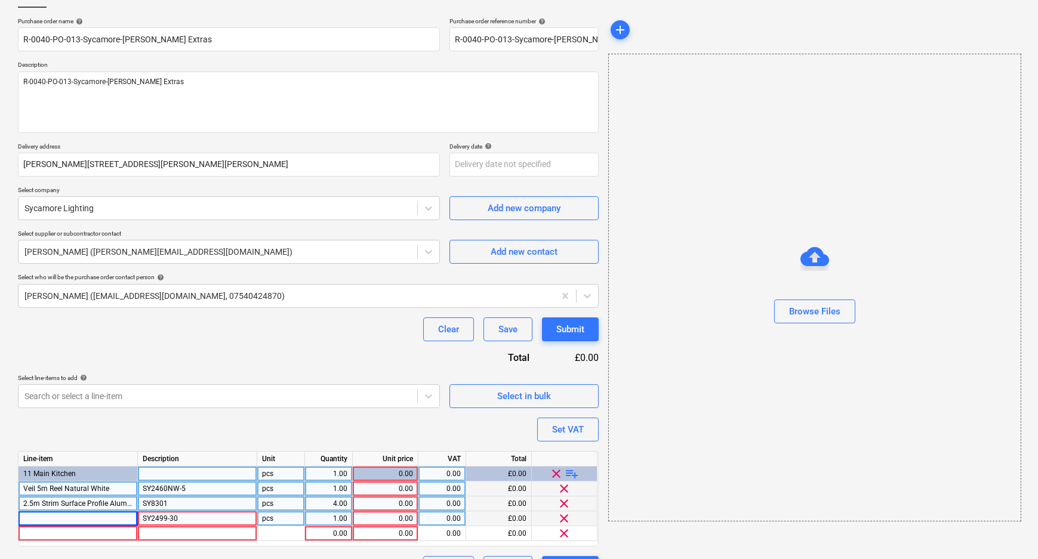
click at [73, 517] on div at bounding box center [77, 518] width 119 height 15
type input "30W 24Vdc LED Driver (max 5m)"
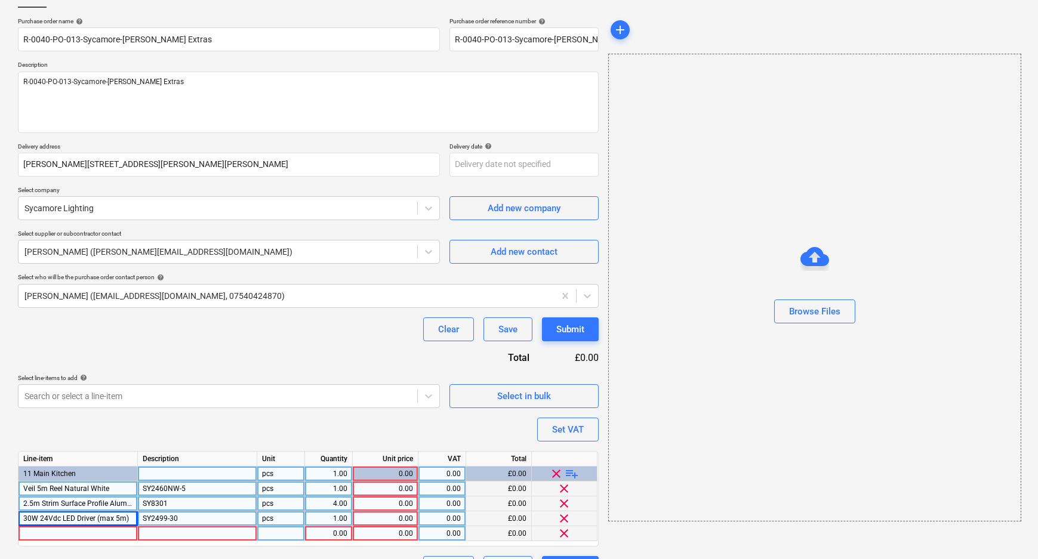
click at [77, 533] on div at bounding box center [77, 533] width 119 height 15
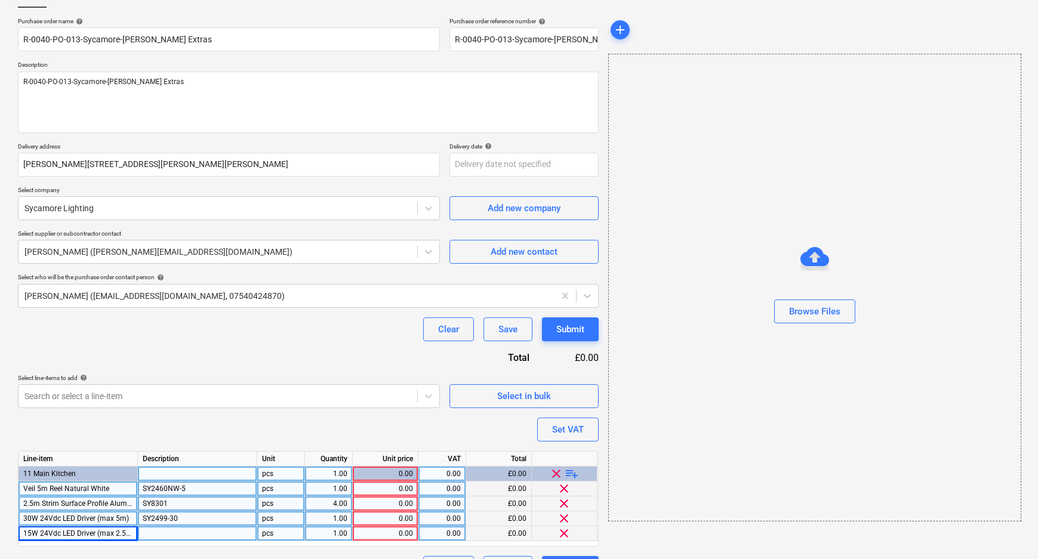
type textarea "x"
click at [212, 535] on div at bounding box center [197, 533] width 119 height 15
type input "SY2499-15"
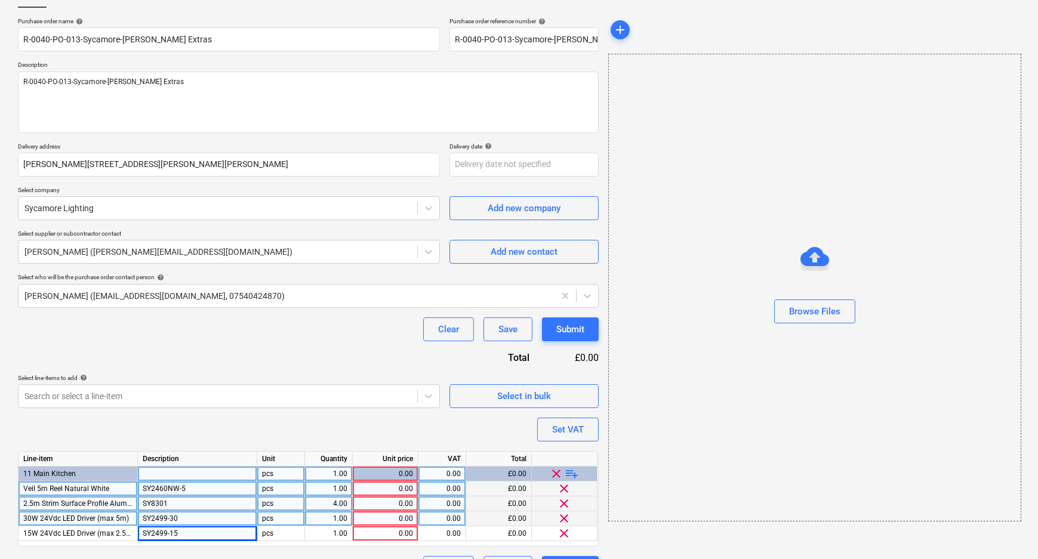
click at [198, 448] on div "Purchase order name help R-0040-PO-013-Sycamore-[PERSON_NAME] Extras Purchase o…" at bounding box center [308, 298] width 581 height 563
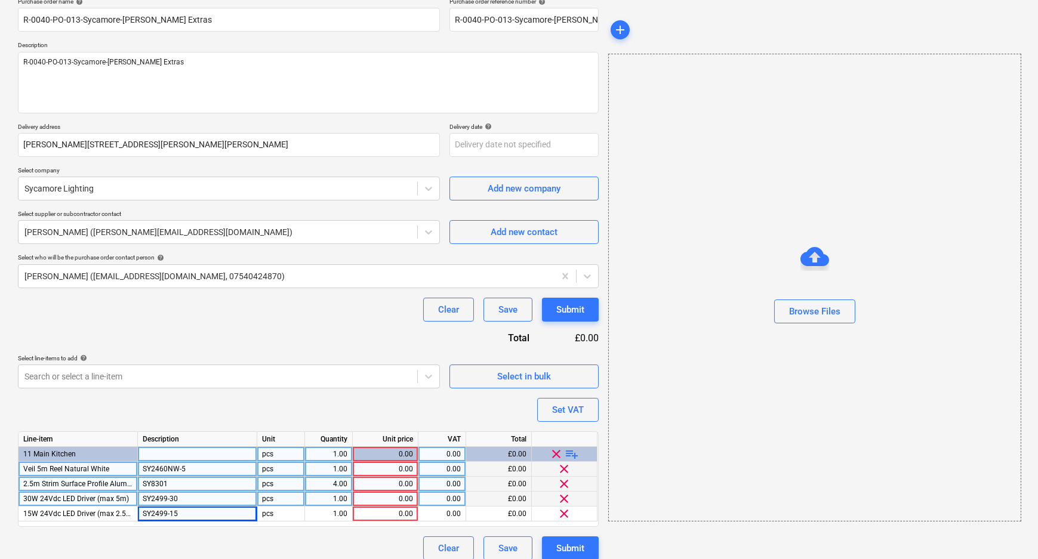
scroll to position [110, 0]
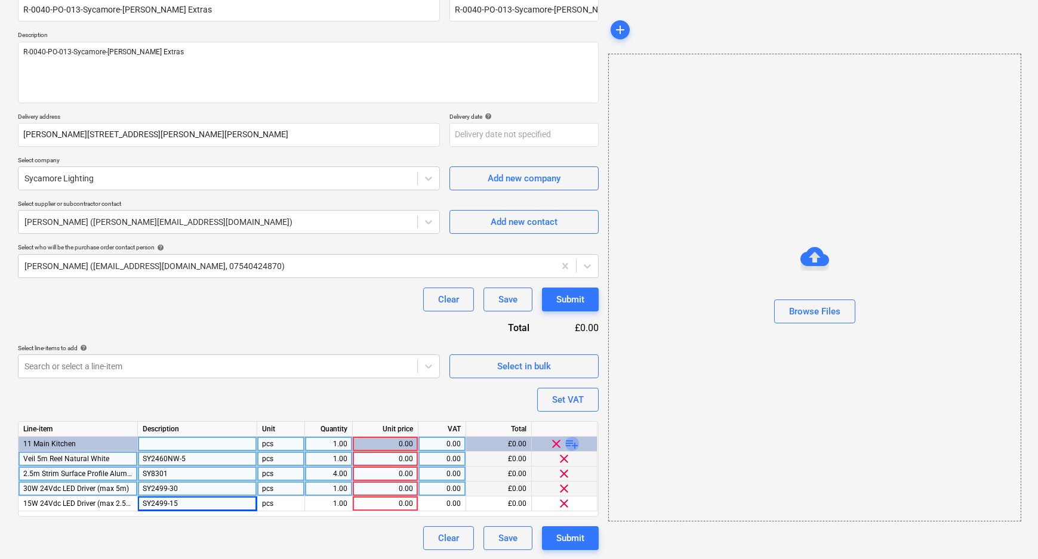
click at [575, 446] on span "playlist_add" at bounding box center [572, 444] width 14 height 14
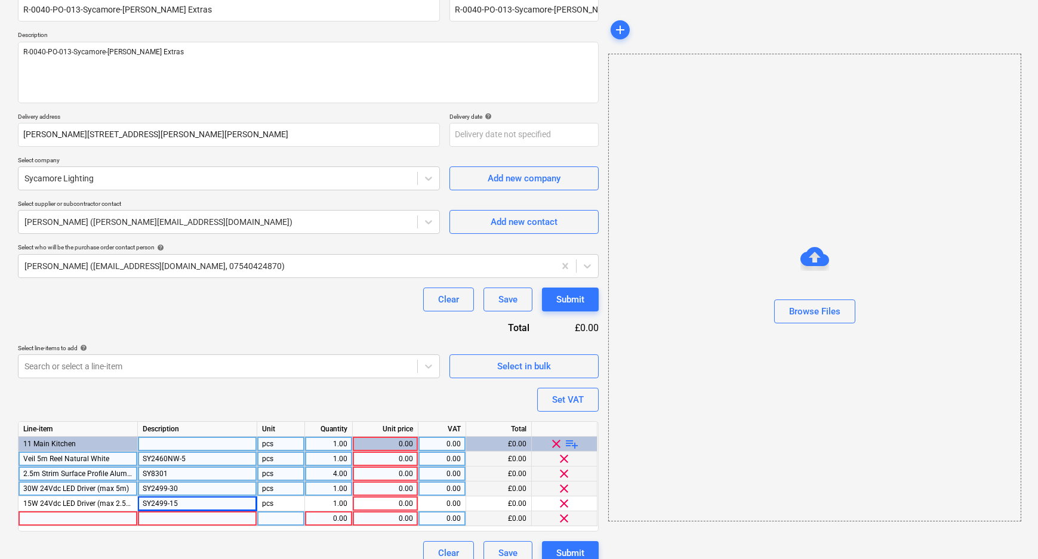
type textarea "x"
click at [144, 519] on div at bounding box center [197, 518] width 119 height 15
type input "Veil 3m Reel Natural White"
click at [107, 520] on div at bounding box center [77, 518] width 119 height 15
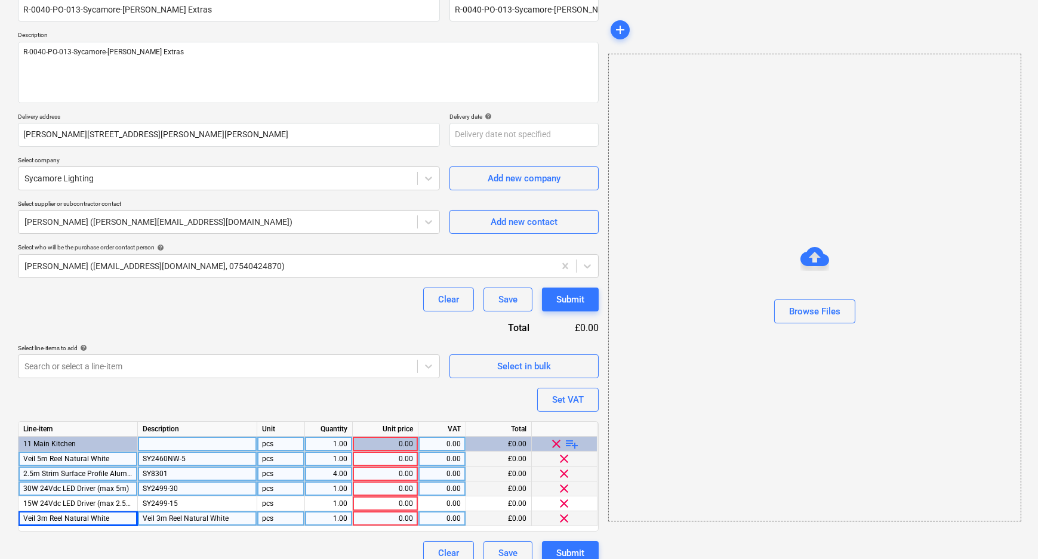
click at [217, 522] on div "Veil 3m Reel Natural White" at bounding box center [197, 518] width 119 height 15
type textarea "x"
type input "SY2460NW-3"
click at [230, 548] on div "Clear Save Submit" at bounding box center [308, 553] width 581 height 24
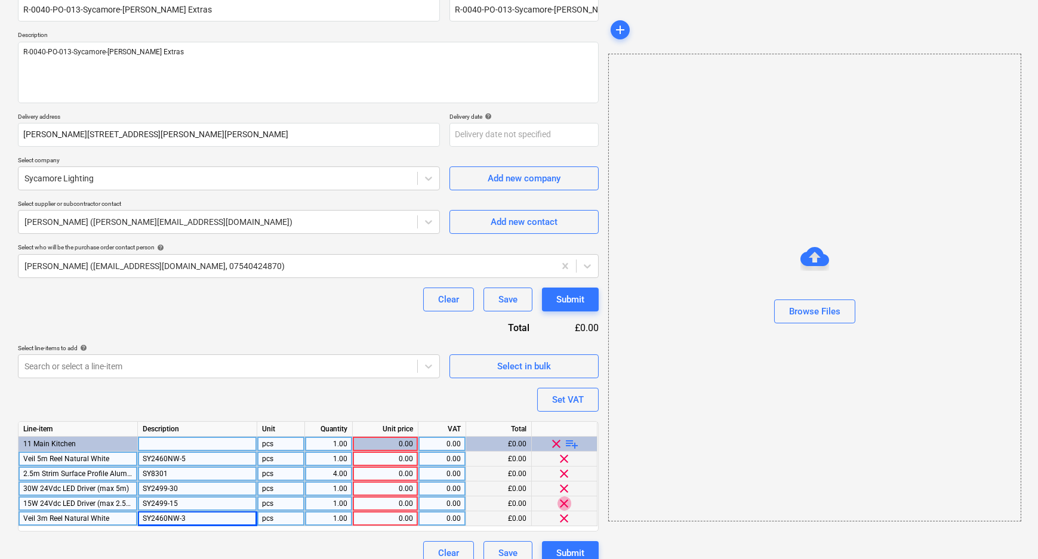
click at [566, 502] on span "clear" at bounding box center [564, 503] width 14 height 14
type textarea "x"
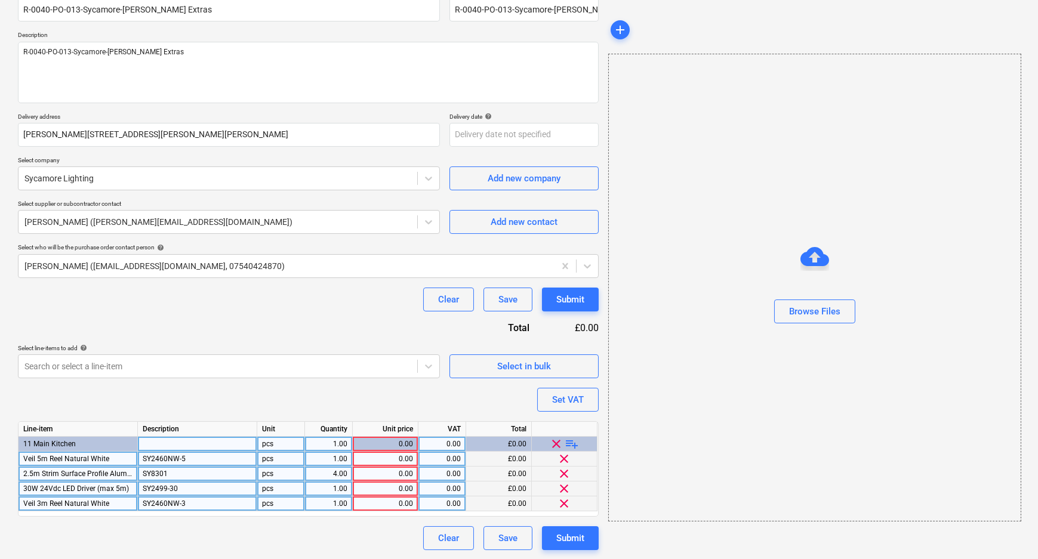
click at [333, 489] on div "1.00" at bounding box center [329, 489] width 38 height 15
type input "2"
type textarea "x"
click at [252, 529] on div "Clear Save Submit" at bounding box center [308, 538] width 581 height 24
click at [334, 461] on div "1.00" at bounding box center [329, 459] width 38 height 15
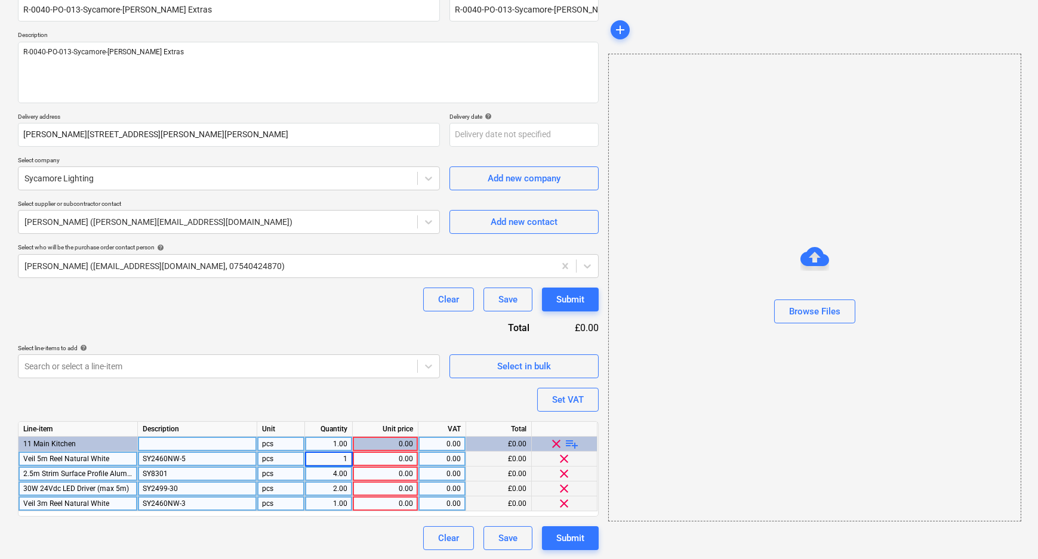
type input "2"
click at [270, 538] on div "Clear Save Submit" at bounding box center [308, 538] width 581 height 24
click at [566, 504] on span "clear" at bounding box center [564, 503] width 14 height 14
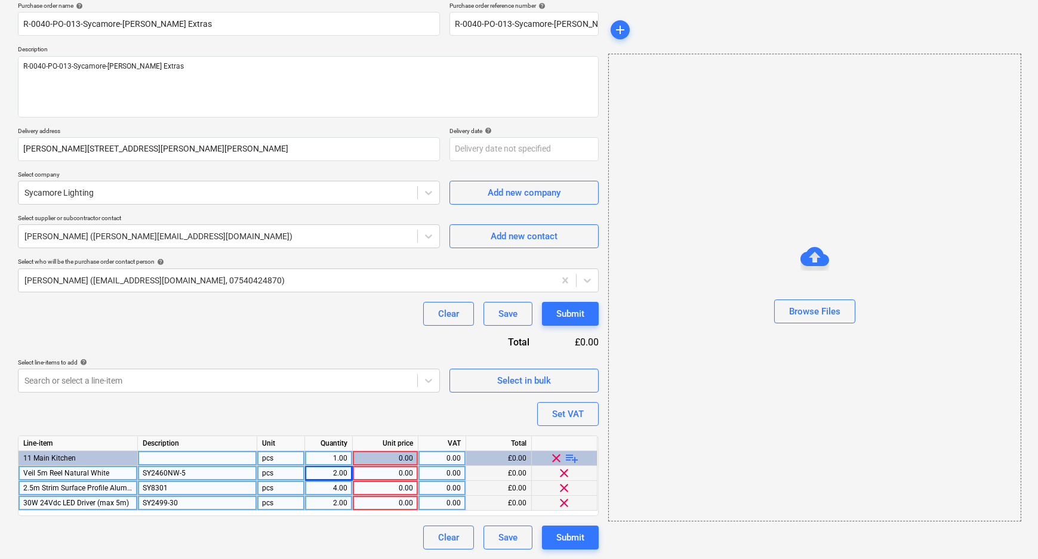
scroll to position [95, 0]
click at [572, 458] on span "playlist_add" at bounding box center [572, 459] width 14 height 14
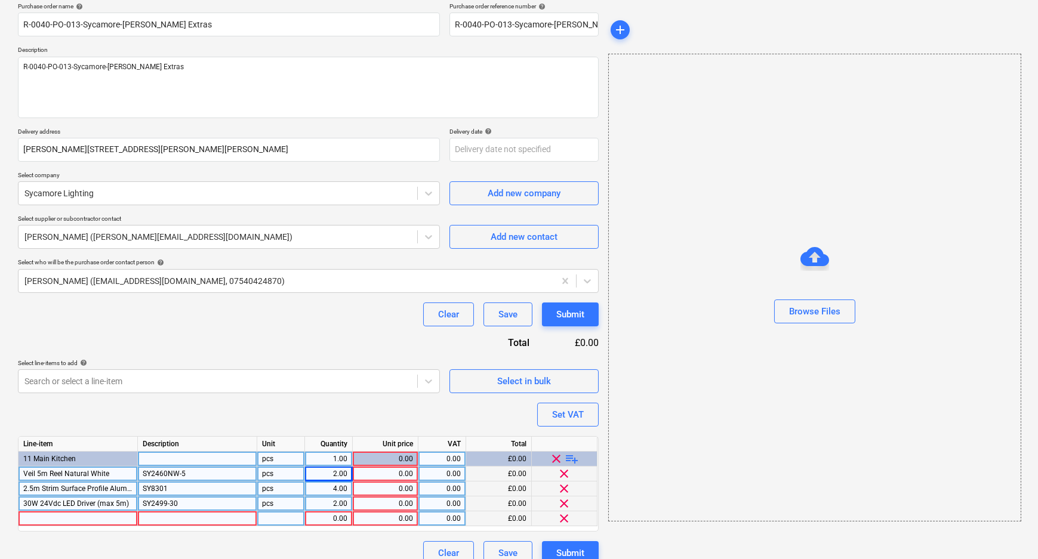
type textarea "x"
click at [87, 515] on div at bounding box center [77, 518] width 119 height 15
type input "extension lead"
click at [192, 518] on div at bounding box center [197, 518] width 119 height 15
type textarea "x"
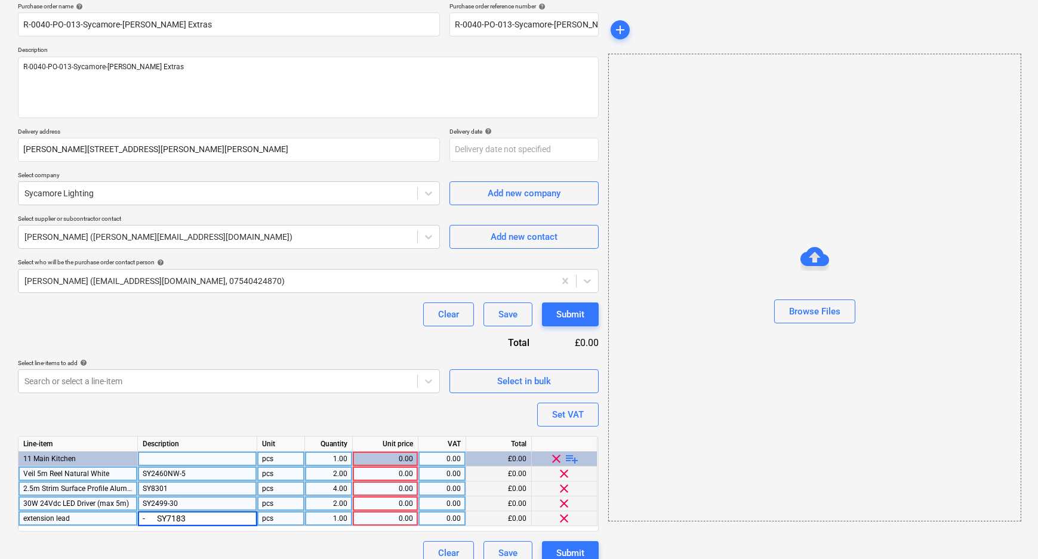
click at [320, 522] on div "1.00" at bounding box center [329, 518] width 38 height 15
type input "2"
type textarea "x"
click at [145, 518] on div "- SY7183" at bounding box center [197, 518] width 119 height 15
click at [147, 518] on input "- SY7183" at bounding box center [197, 518] width 119 height 14
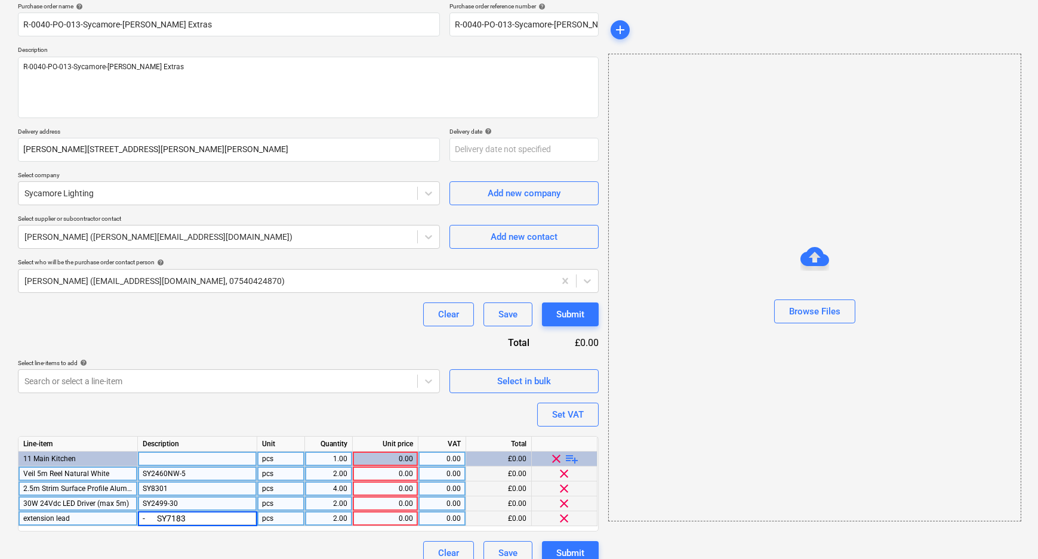
click at [155, 519] on input "- SY7183" at bounding box center [197, 518] width 119 height 14
type input "SY7183"
drag, startPoint x: 215, startPoint y: 406, endPoint x: 206, endPoint y: 399, distance: 11.4
click at [212, 404] on div "Purchase order name help R-0040-PO-013-Sycamore-[PERSON_NAME] Extras Purchase o…" at bounding box center [308, 283] width 581 height 563
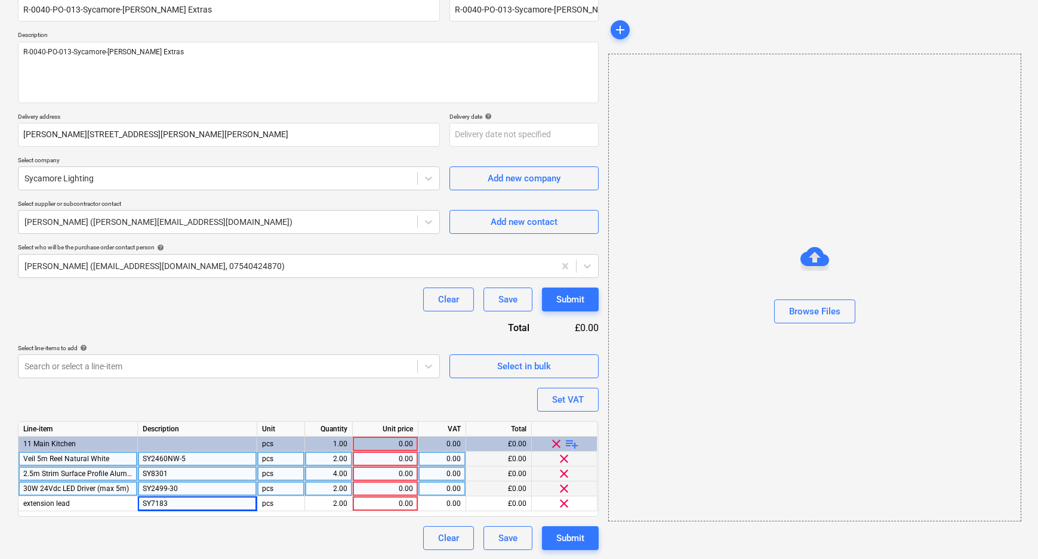
click at [285, 305] on div "Clear Save Submit" at bounding box center [308, 300] width 581 height 24
click at [392, 459] on div "0.00" at bounding box center [384, 459] width 55 height 15
type textarea "x"
click at [388, 474] on div "0.00" at bounding box center [384, 474] width 55 height 15
type input "6.62"
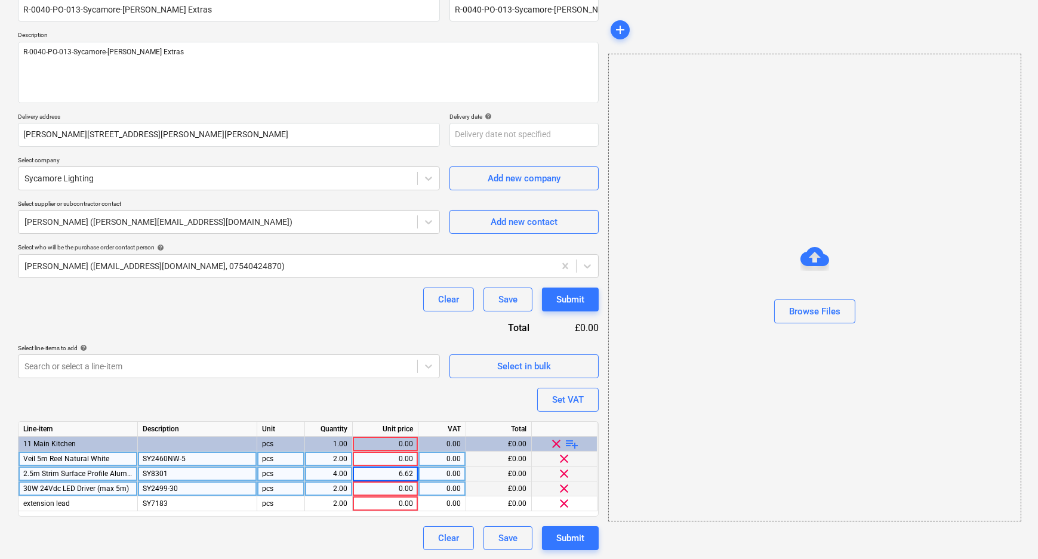
type textarea "x"
click at [387, 459] on div "0.00" at bounding box center [384, 459] width 55 height 15
type input "21.13"
type textarea "x"
click at [388, 471] on div "6.62" at bounding box center [384, 474] width 55 height 15
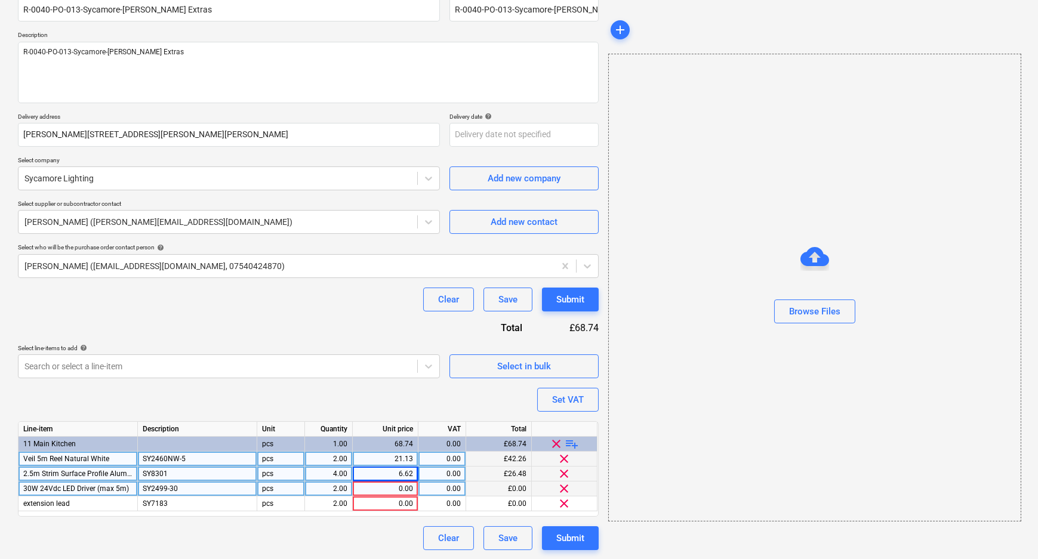
click at [388, 489] on div "0.00" at bounding box center [384, 489] width 55 height 15
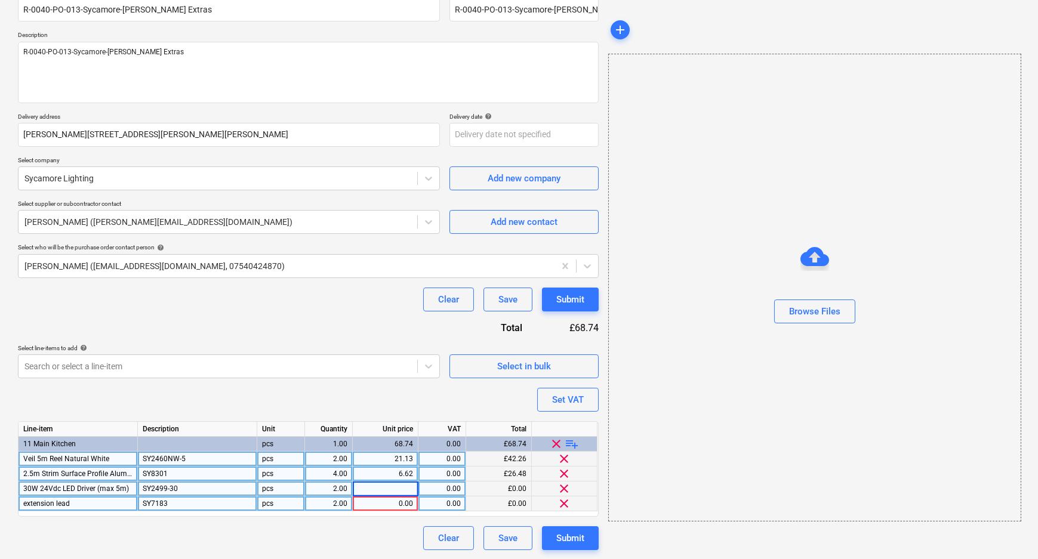
click at [390, 502] on div "0.00" at bounding box center [384, 503] width 55 height 15
type input "0.37"
type textarea "x"
click at [390, 487] on div "0.00" at bounding box center [384, 489] width 55 height 15
type input "13.85"
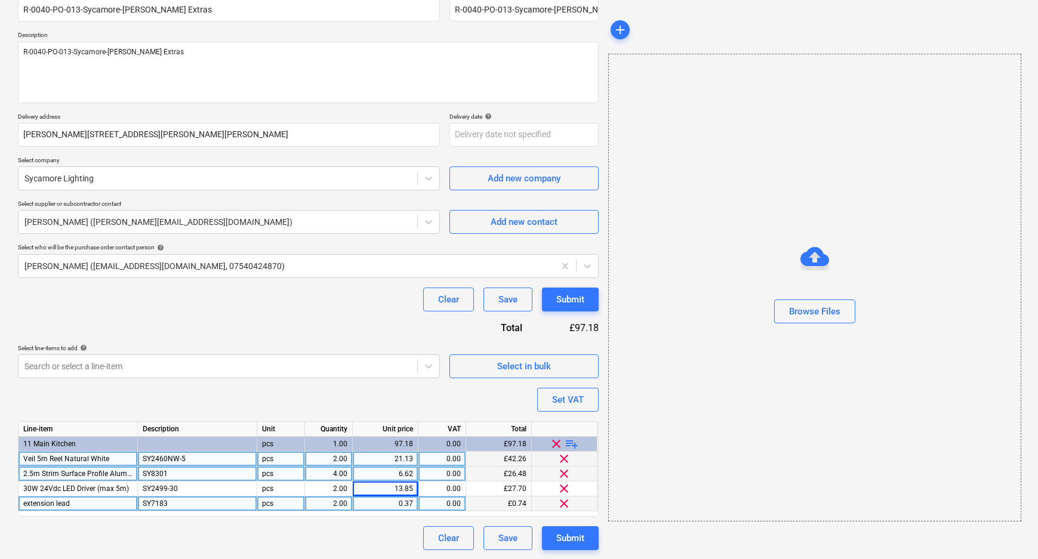
click at [370, 530] on div "Clear Save Submit" at bounding box center [308, 538] width 581 height 24
click at [559, 542] on div "Submit" at bounding box center [570, 538] width 28 height 16
type textarea "x"
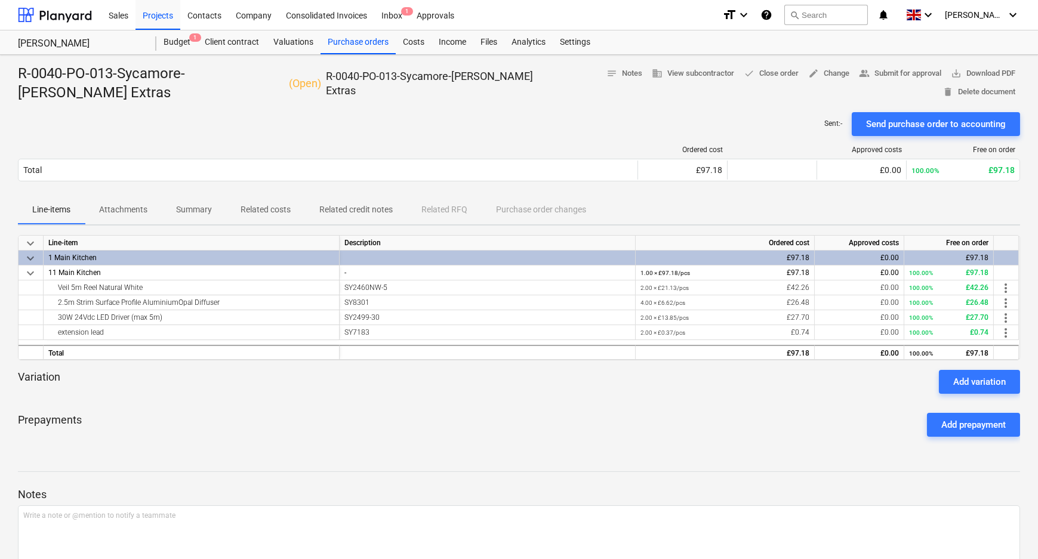
click at [471, 404] on div "Prepayments Add prepayment" at bounding box center [519, 424] width 1002 height 43
click at [983, 74] on span "save_alt Download PDF" at bounding box center [983, 74] width 64 height 14
